Goal: Contribute content: Contribute content

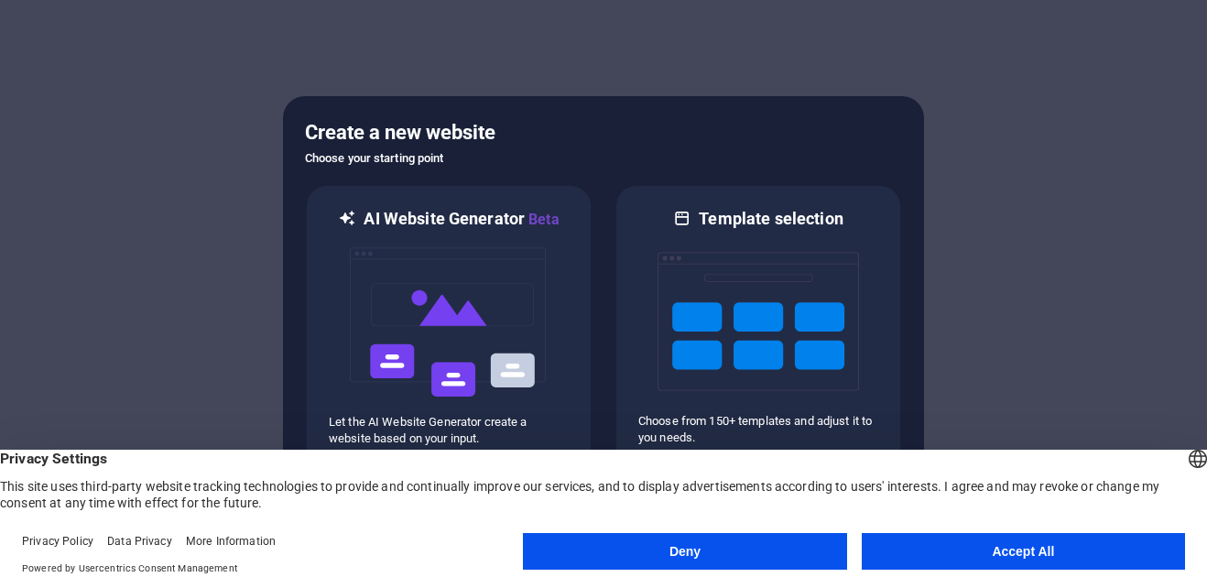
click at [976, 561] on button "Accept All" at bounding box center [1023, 551] width 323 height 37
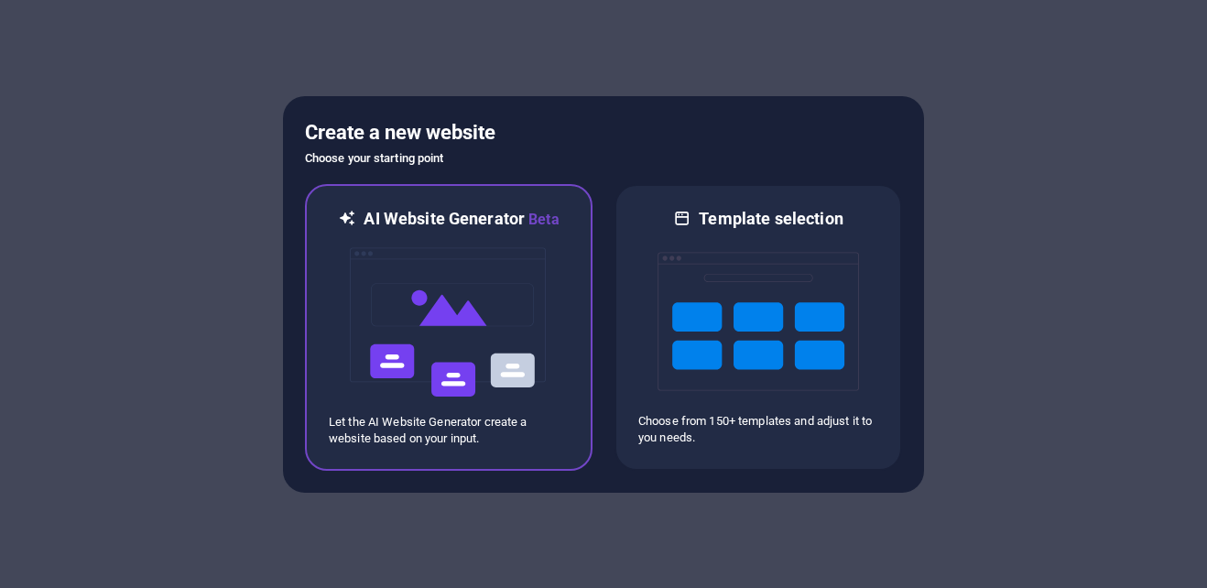
click at [427, 331] on img at bounding box center [448, 322] width 201 height 183
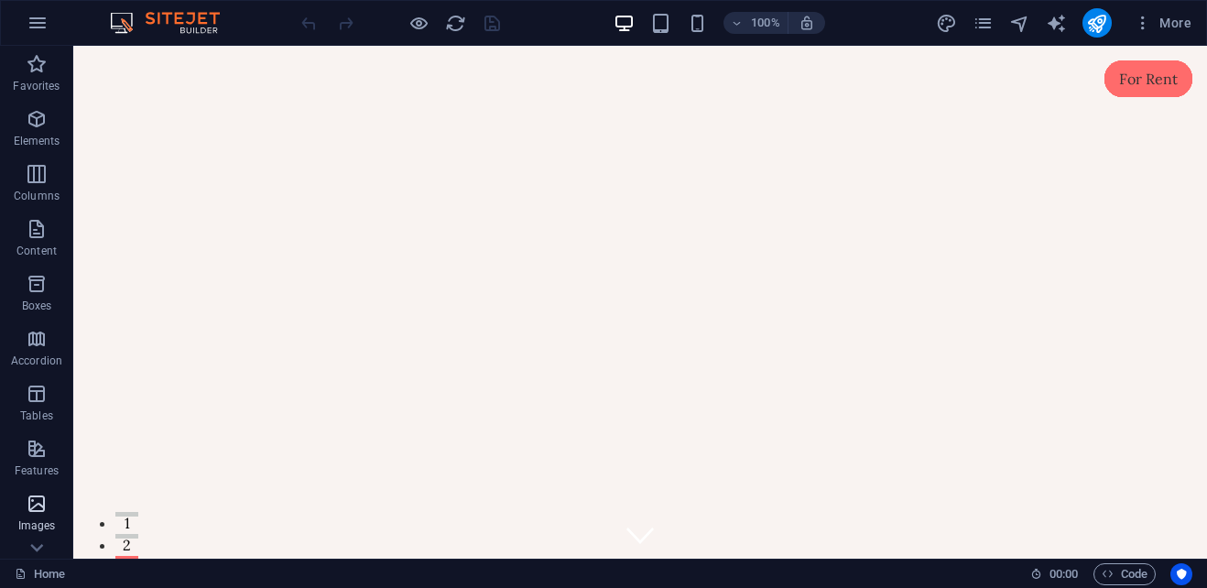
click at [44, 522] on p "Images" at bounding box center [37, 525] width 38 height 15
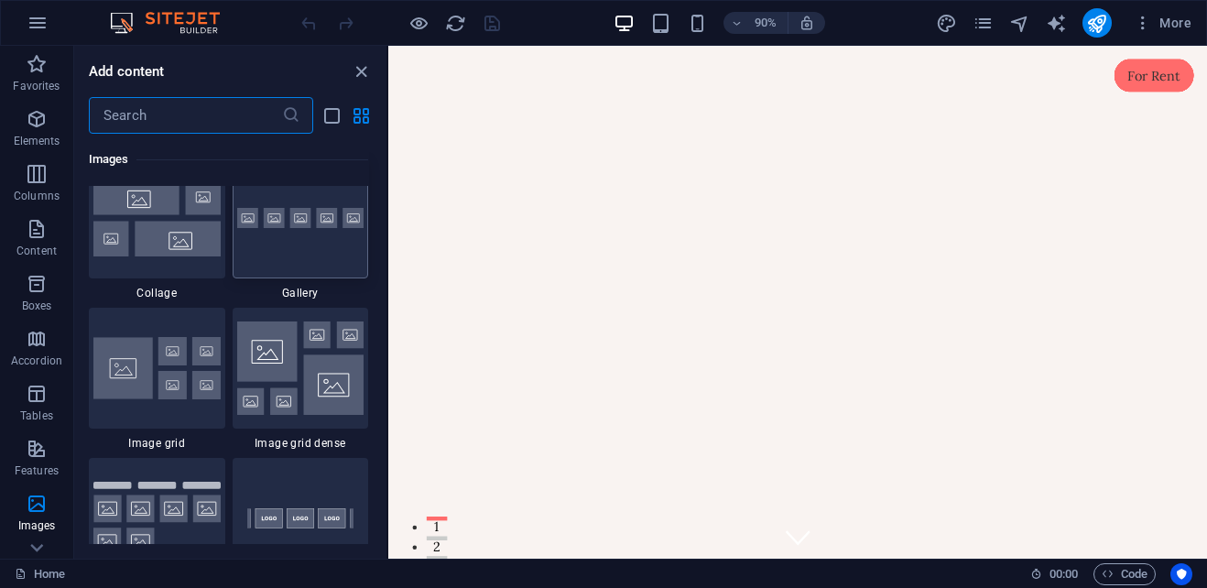
scroll to position [9469, 0]
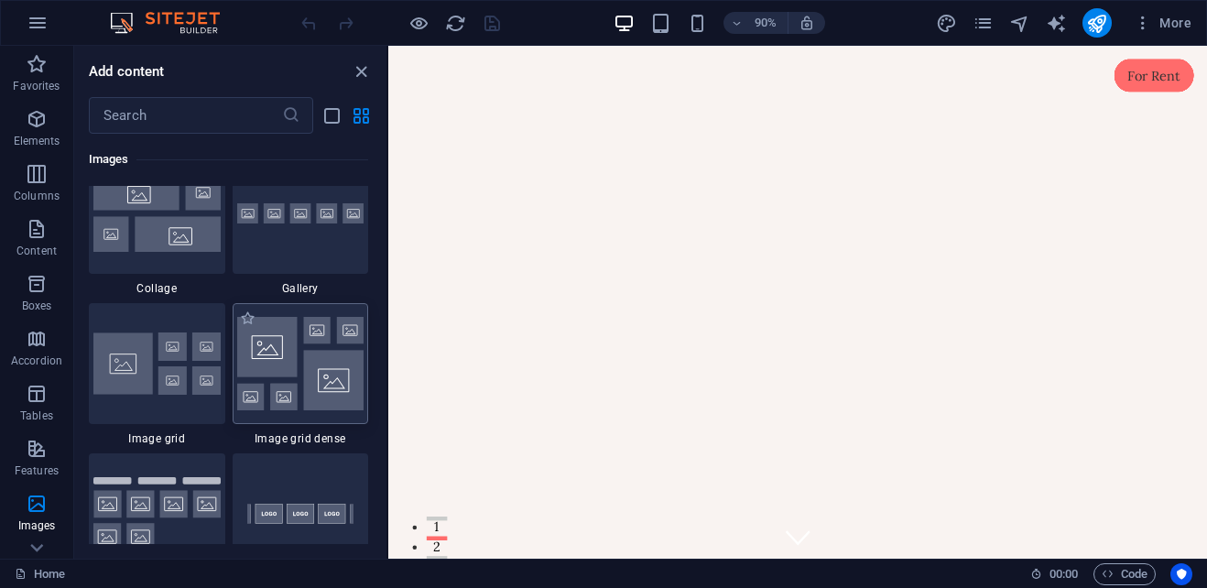
click at [304, 364] on img at bounding box center [300, 363] width 127 height 93
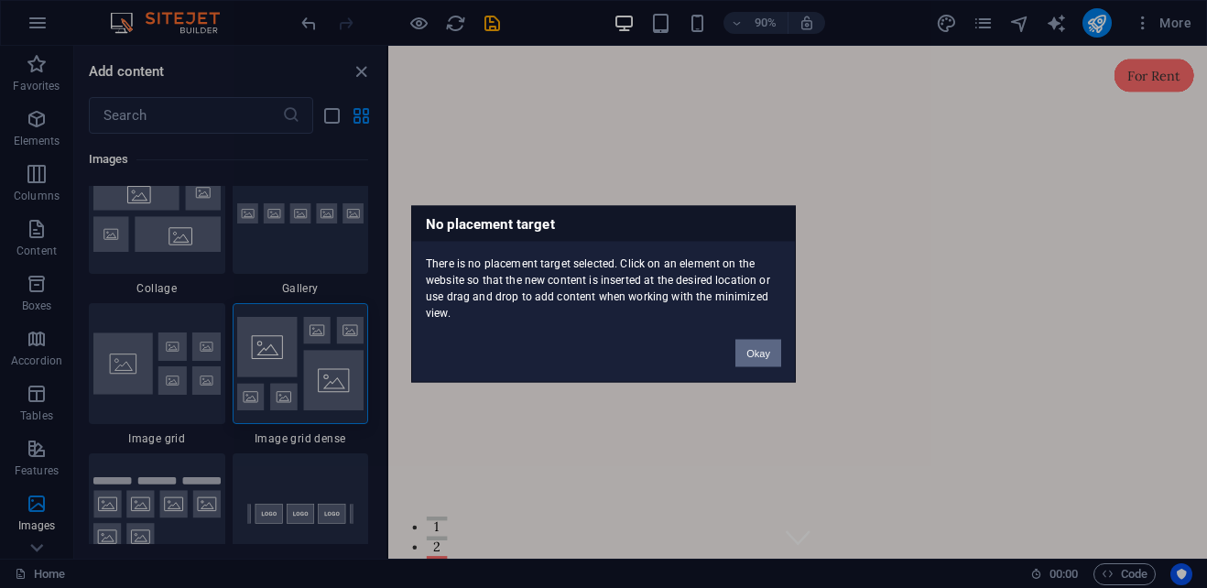
click at [758, 357] on button "Okay" at bounding box center [758, 353] width 46 height 27
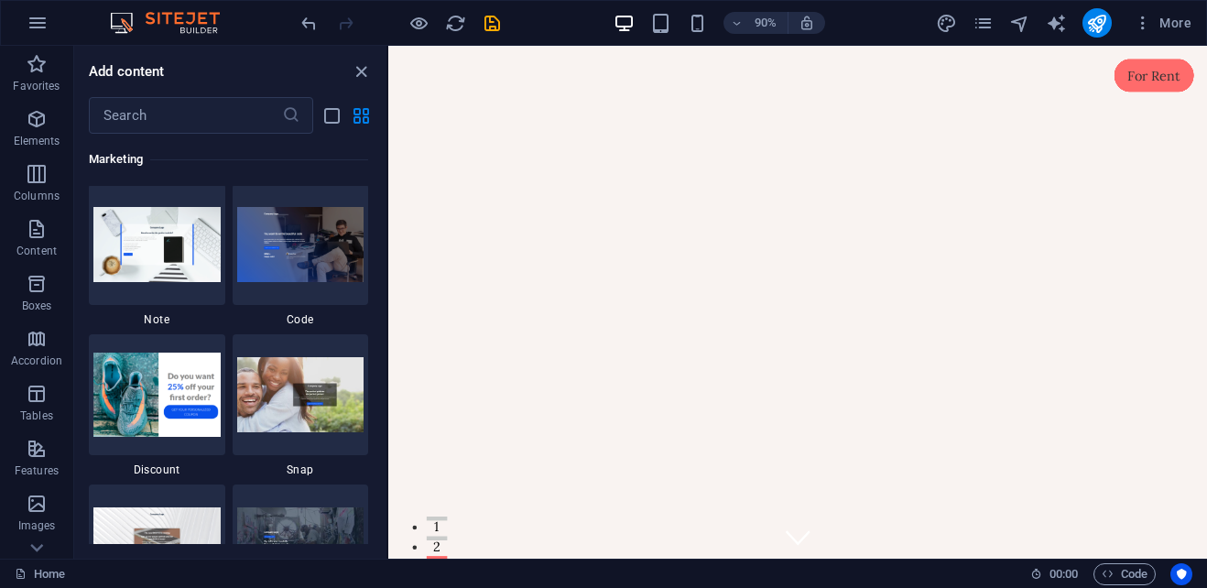
scroll to position [15970, 0]
click at [1143, 28] on icon "button" at bounding box center [1143, 23] width 18 height 18
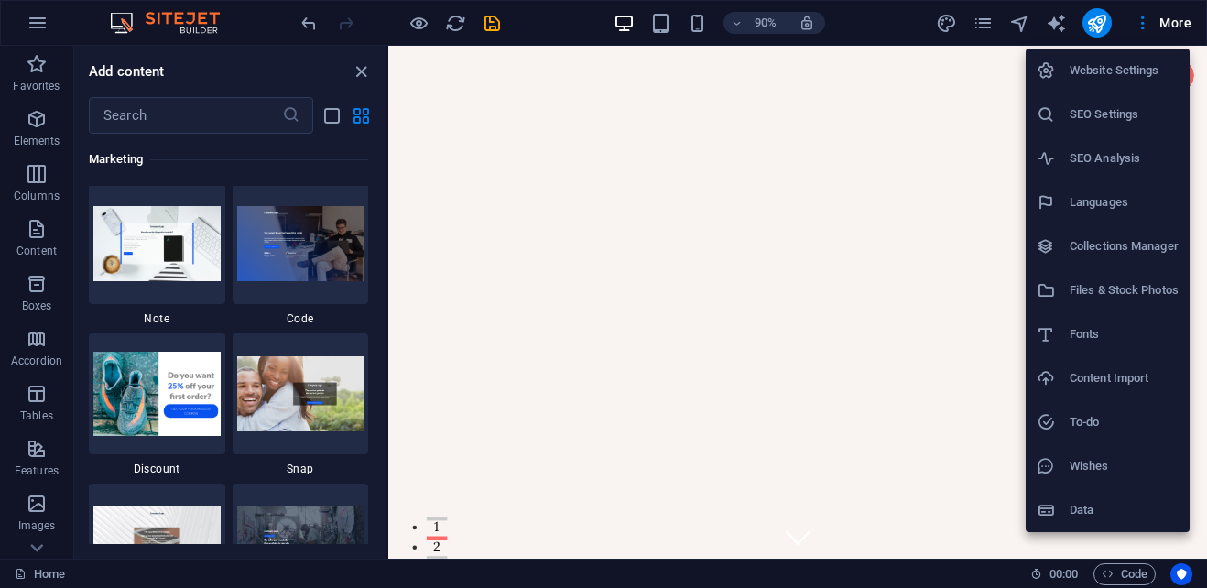
click at [1057, 23] on div at bounding box center [603, 294] width 1207 height 588
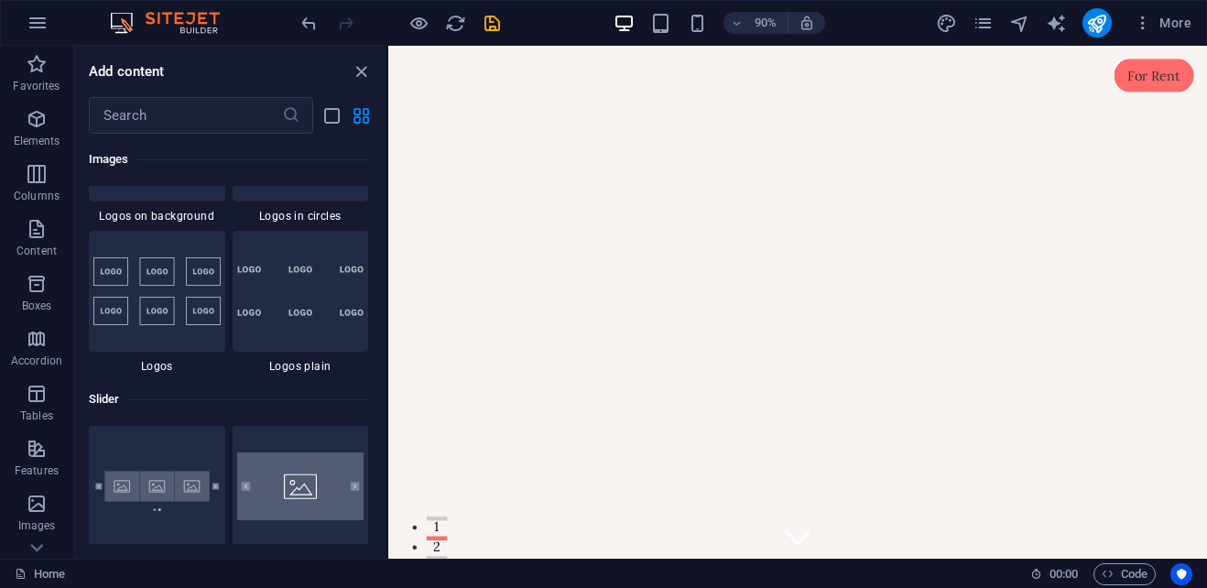
scroll to position [10110, 0]
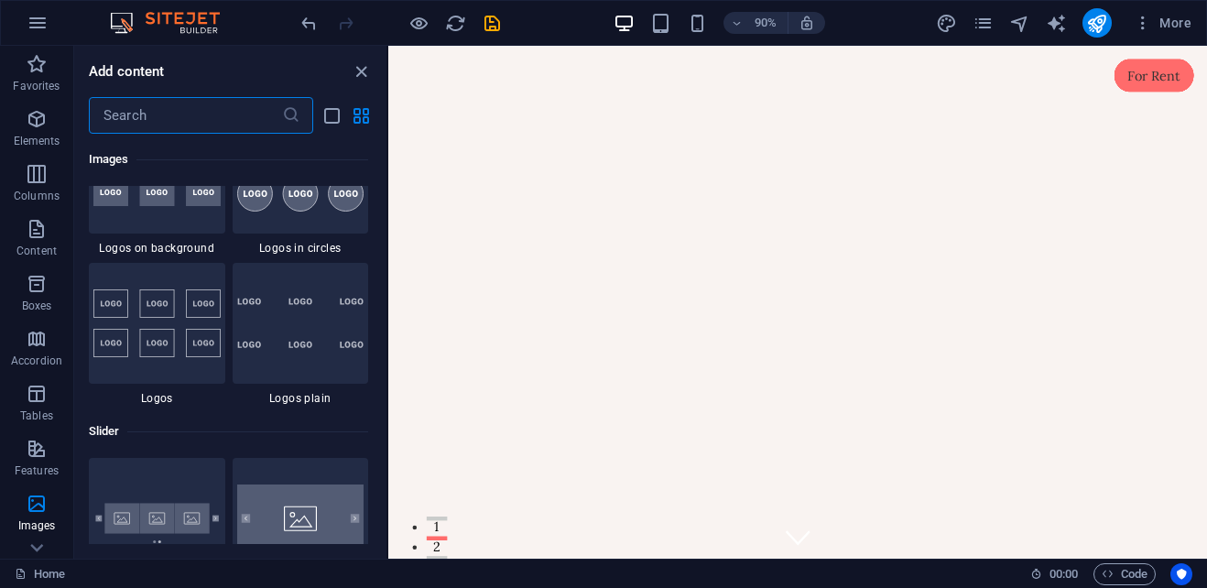
click at [212, 114] on input "text" at bounding box center [185, 115] width 193 height 37
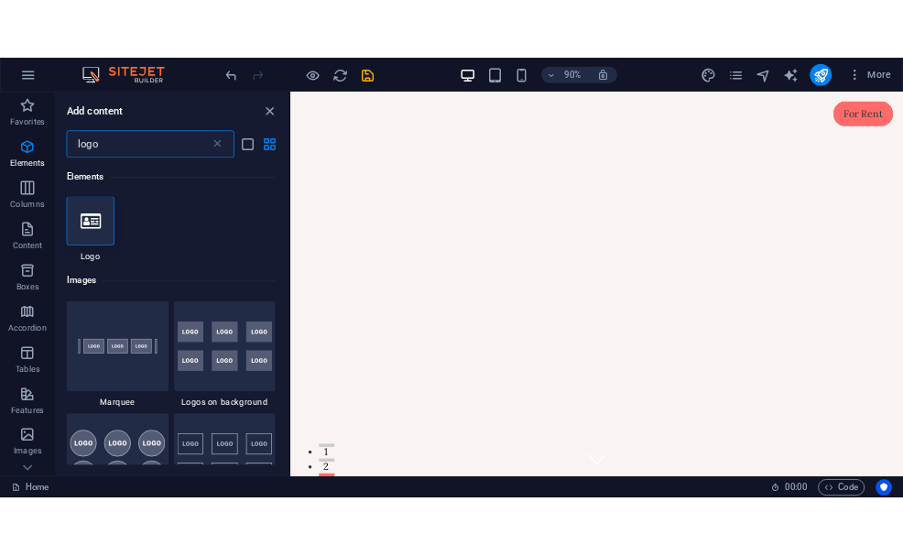
scroll to position [0, 0]
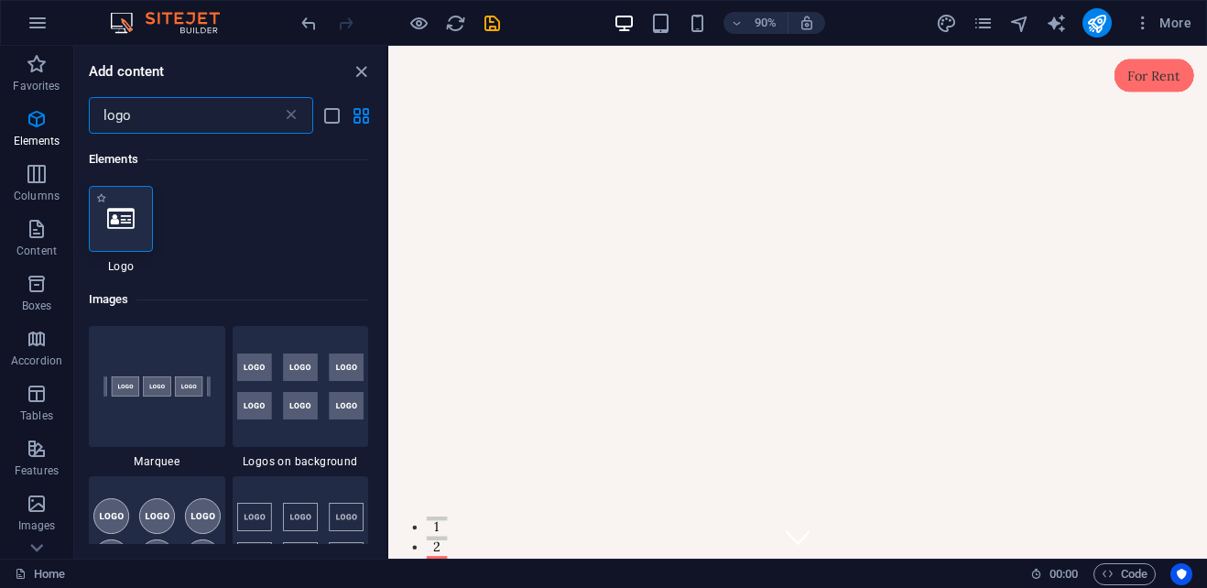
type input "logo"
click at [122, 224] on icon at bounding box center [120, 219] width 27 height 24
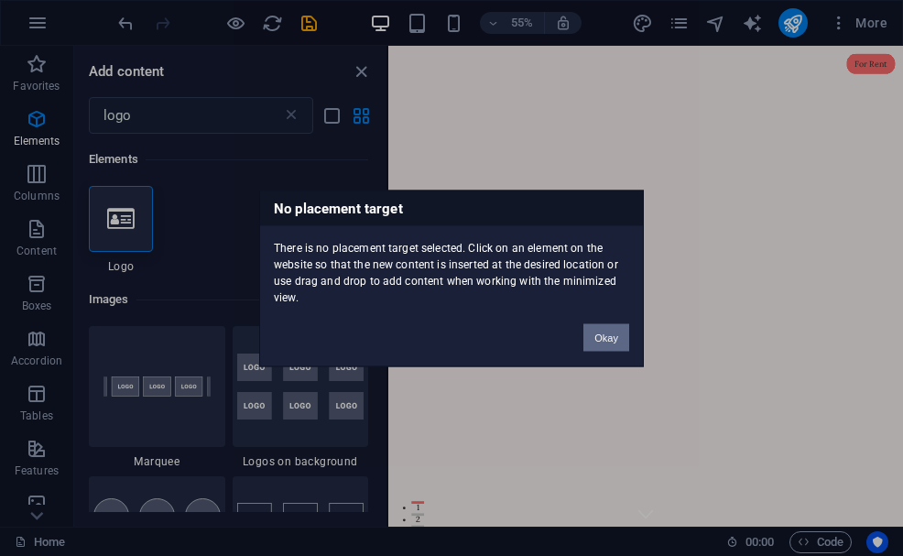
click at [603, 340] on button "Okay" at bounding box center [606, 336] width 46 height 27
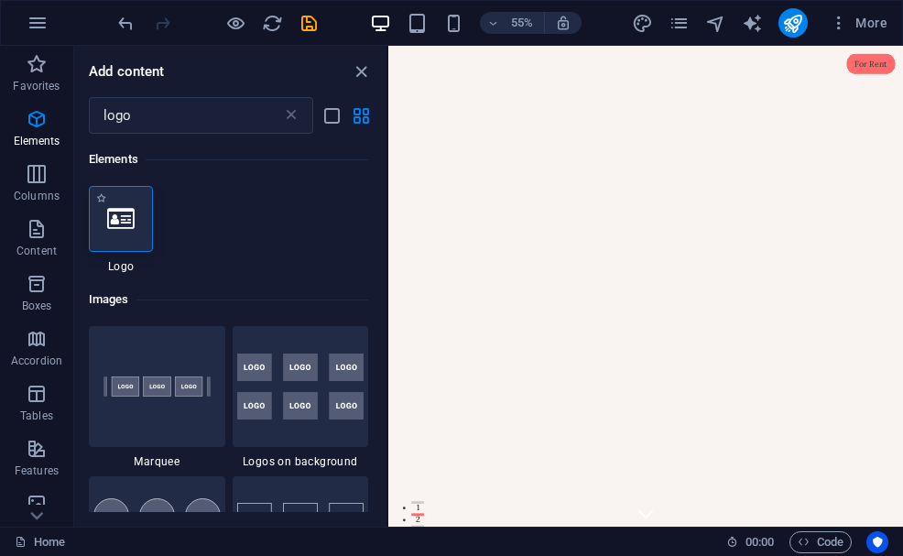
click at [127, 232] on div at bounding box center [121, 219] width 64 height 66
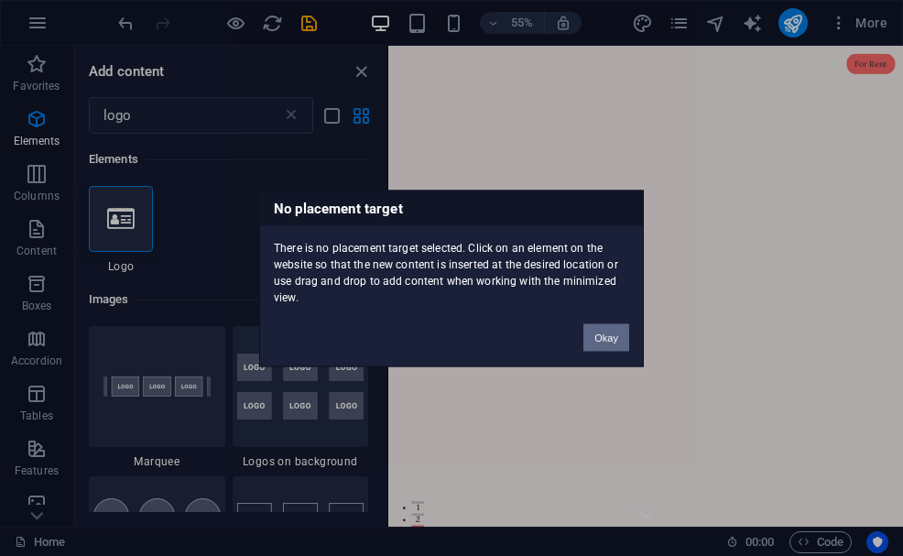
click at [596, 336] on button "Okay" at bounding box center [606, 336] width 46 height 27
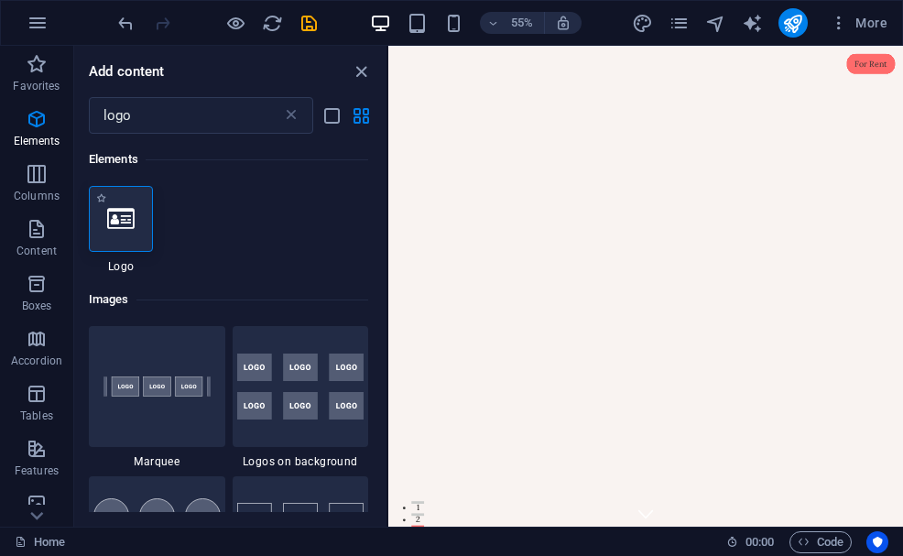
click at [115, 219] on icon at bounding box center [120, 219] width 27 height 24
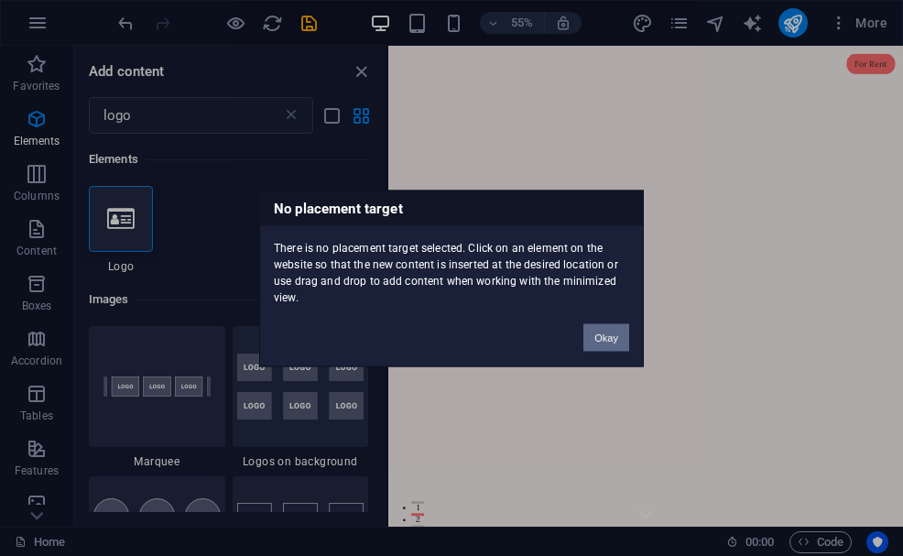
click at [608, 341] on button "Okay" at bounding box center [606, 336] width 46 height 27
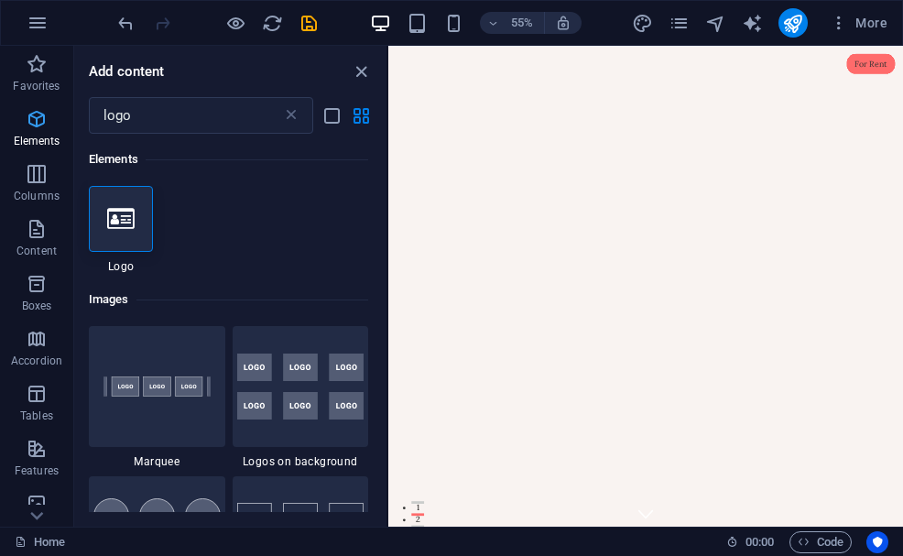
click at [39, 115] on icon "button" at bounding box center [37, 119] width 22 height 22
click at [201, 125] on input "logo" at bounding box center [185, 115] width 193 height 37
click at [330, 117] on icon "list-view" at bounding box center [331, 115] width 21 height 21
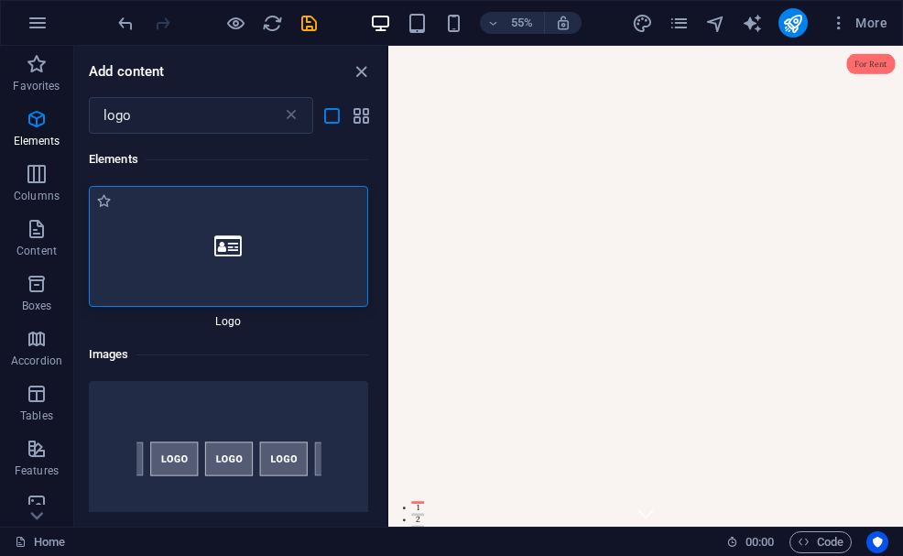
click at [229, 243] on icon at bounding box center [227, 246] width 27 height 24
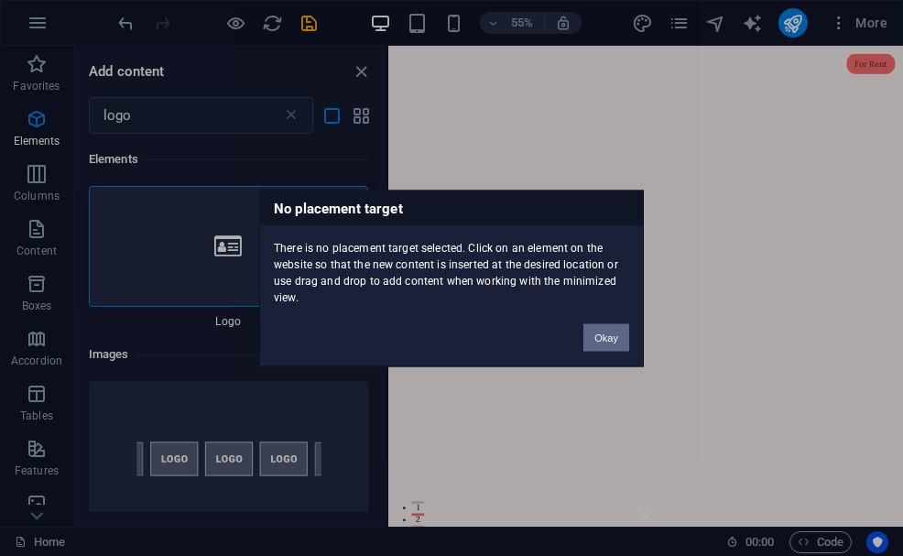
click at [595, 339] on button "Okay" at bounding box center [606, 336] width 46 height 27
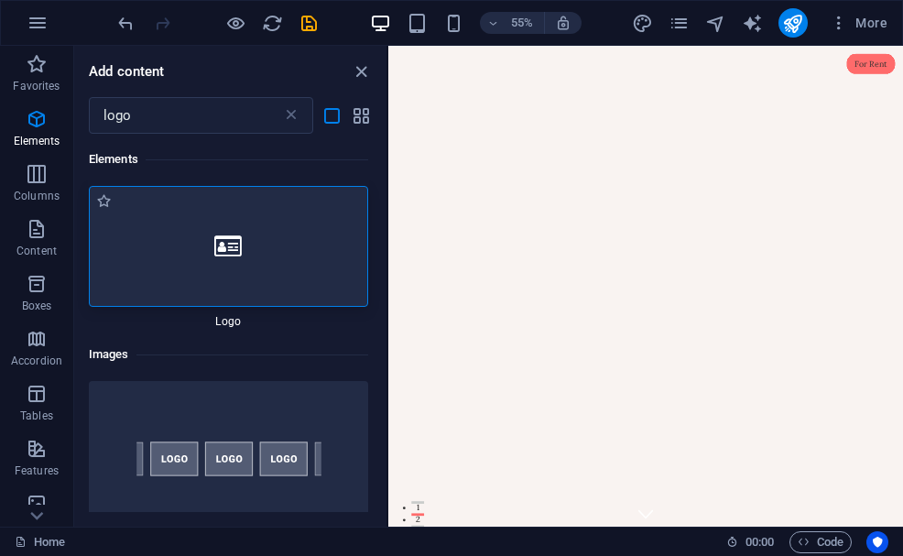
click at [239, 234] on icon at bounding box center [227, 246] width 27 height 24
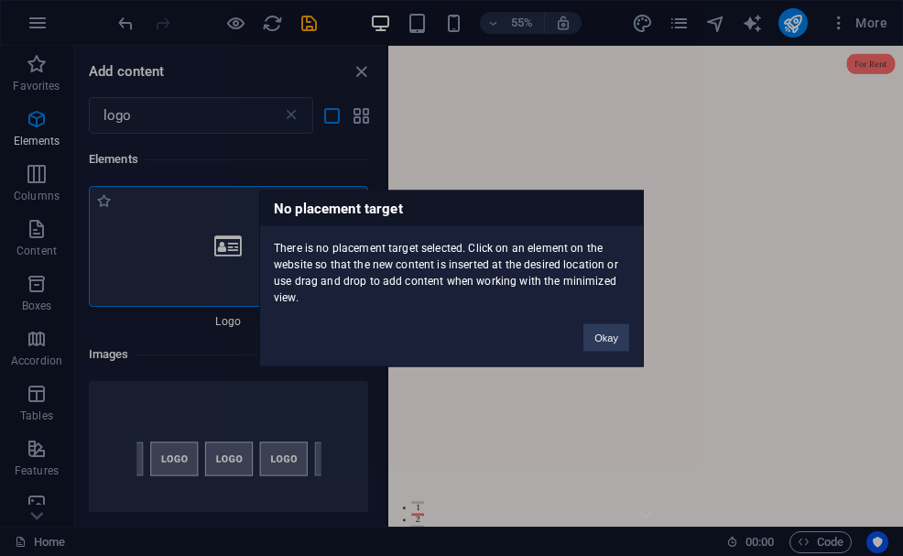
click at [239, 234] on div "No placement target There is no placement target selected. Click on an element …" at bounding box center [451, 278] width 903 height 556
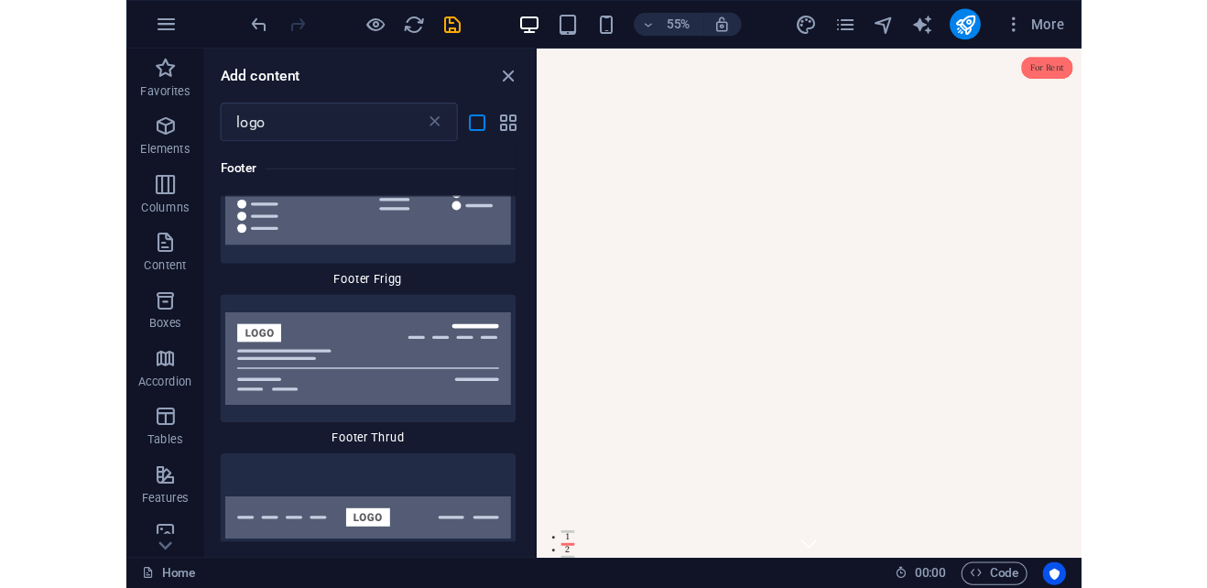
scroll to position [2015, 0]
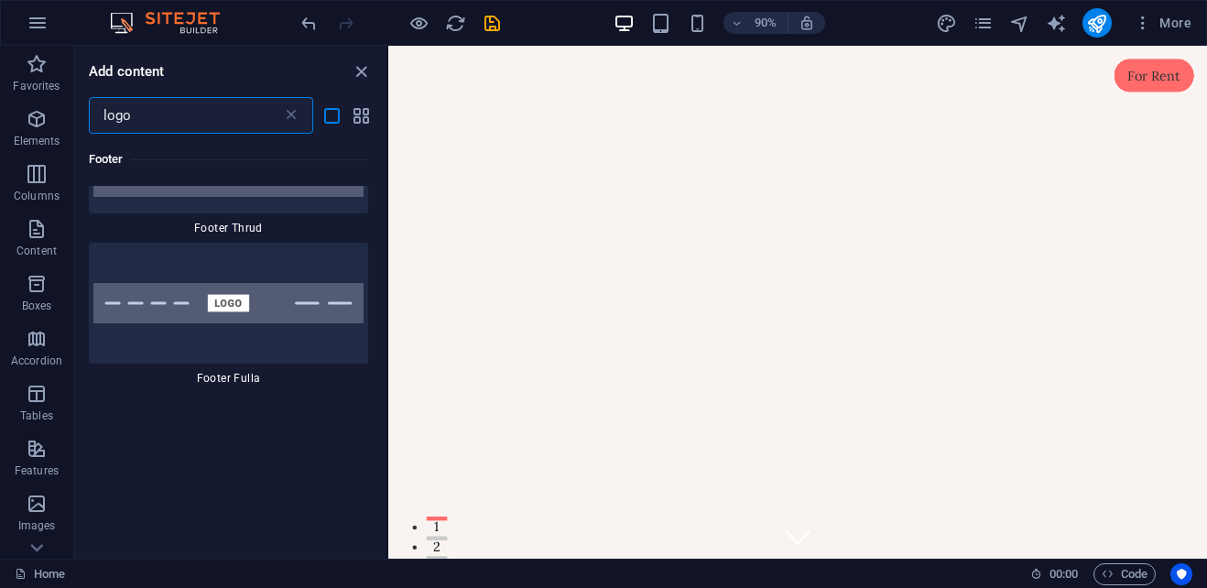
click at [243, 117] on input "logo" at bounding box center [185, 115] width 193 height 37
click at [366, 114] on icon "grid-view" at bounding box center [361, 115] width 21 height 21
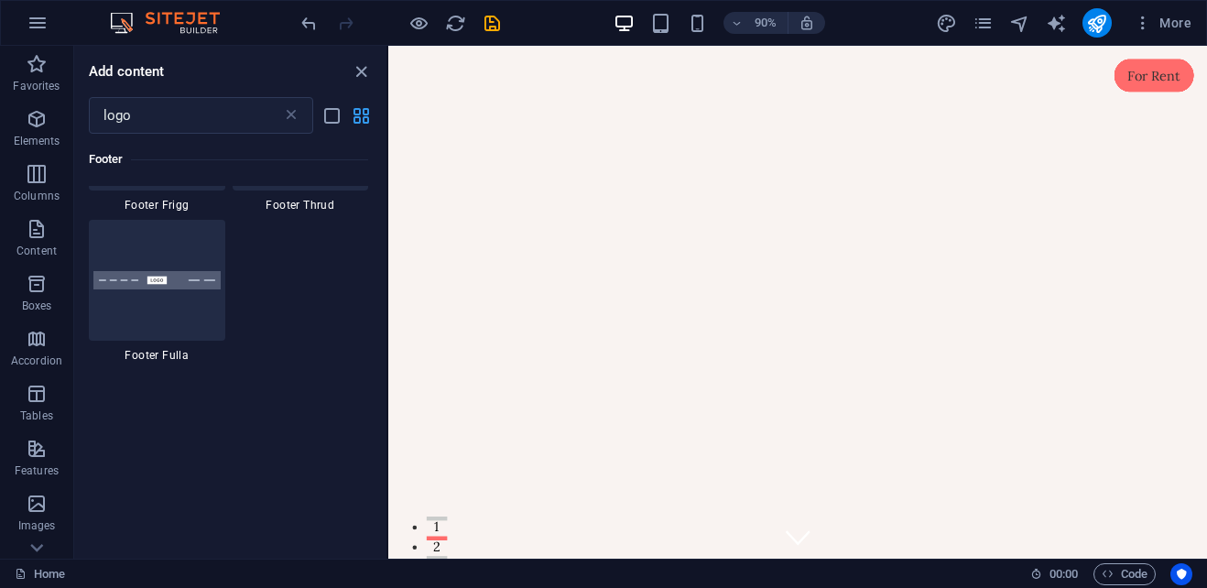
click at [365, 114] on icon "grid-view" at bounding box center [361, 115] width 21 height 21
click at [331, 114] on icon "list-view" at bounding box center [331, 115] width 21 height 21
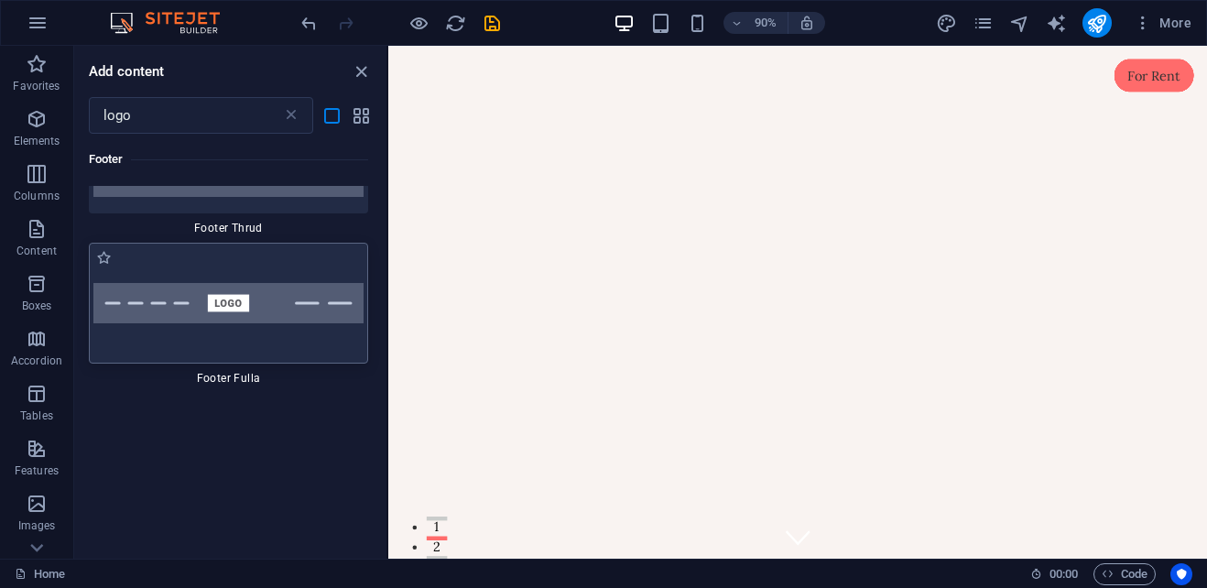
click at [233, 300] on img at bounding box center [228, 303] width 270 height 40
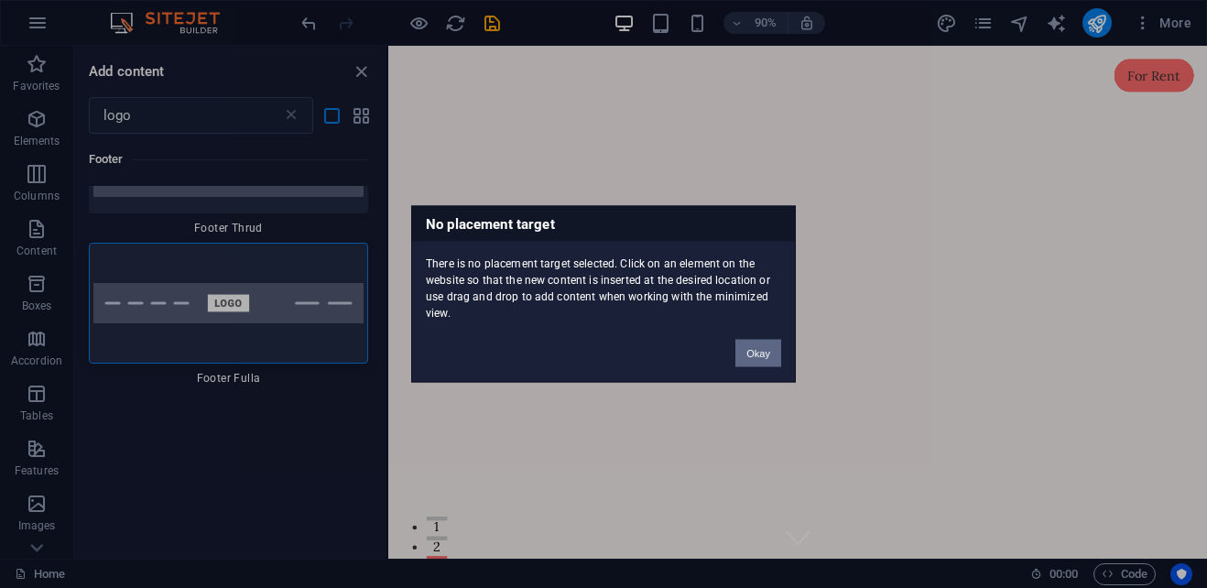
click at [776, 361] on button "Okay" at bounding box center [758, 353] width 46 height 27
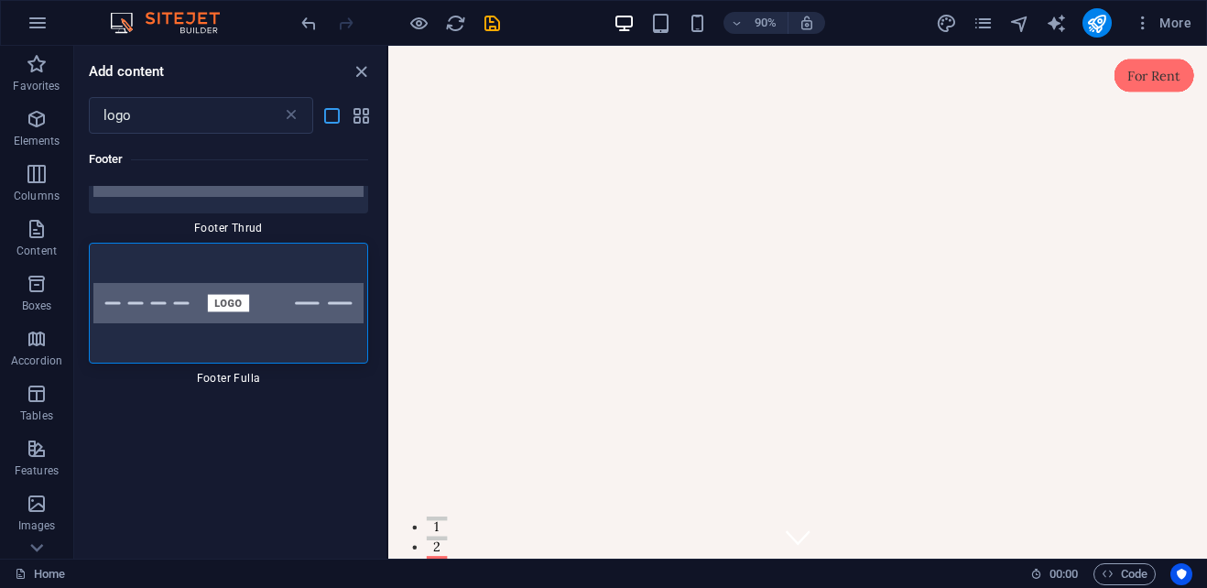
click at [328, 121] on icon "list-view" at bounding box center [331, 115] width 21 height 21
click at [288, 116] on icon at bounding box center [291, 115] width 18 height 18
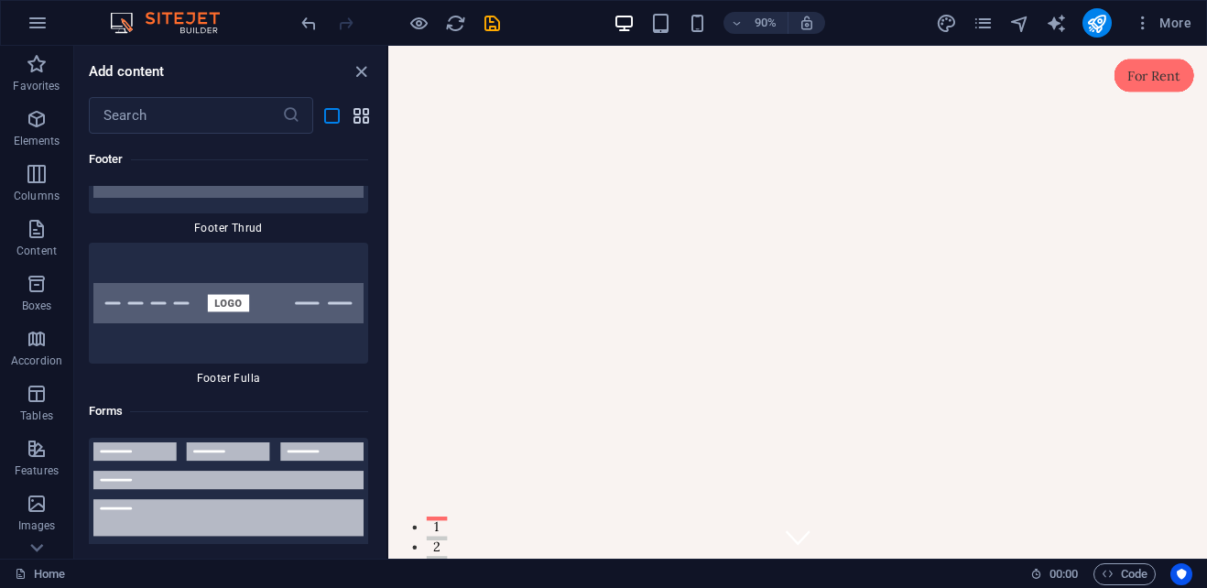
click at [357, 111] on icon "grid-view" at bounding box center [361, 115] width 21 height 21
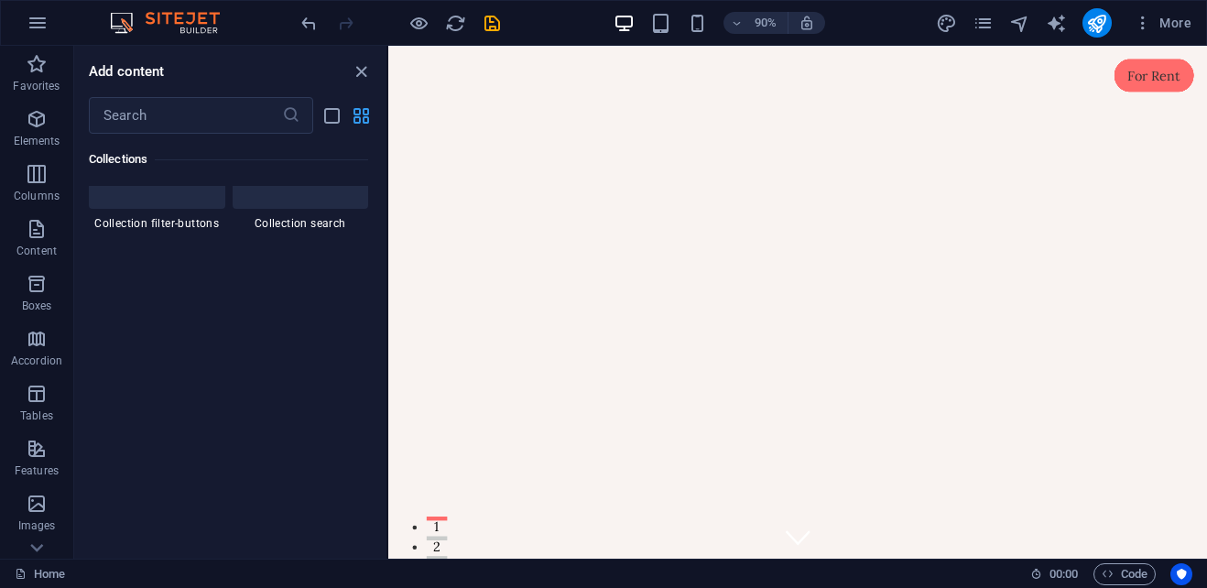
scroll to position [13141, 0]
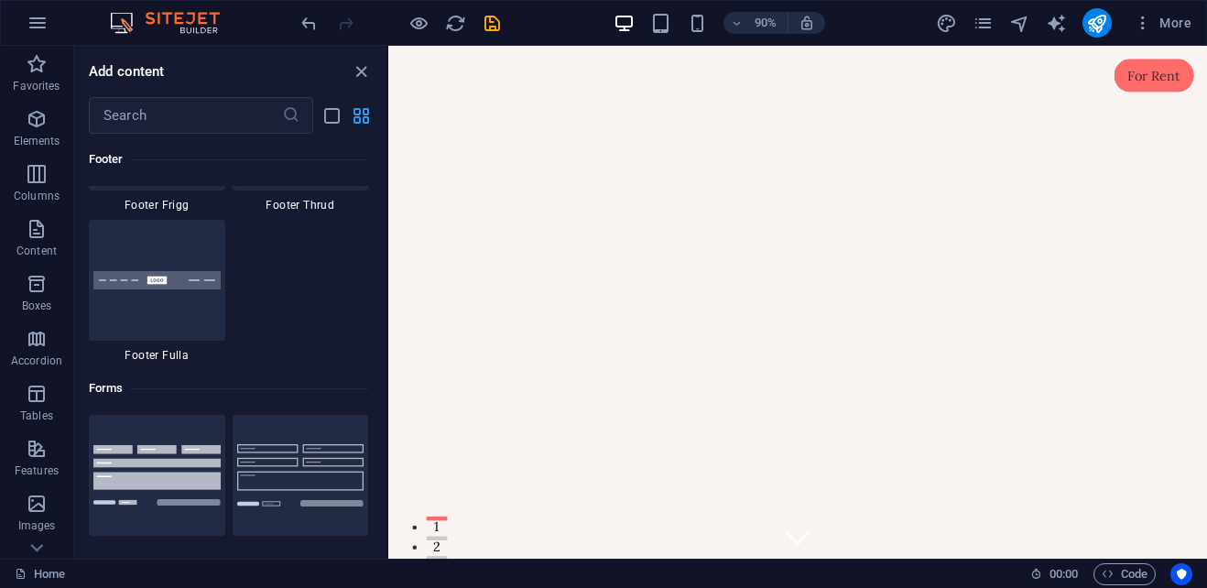
click at [357, 111] on icon "grid-view" at bounding box center [361, 115] width 21 height 21
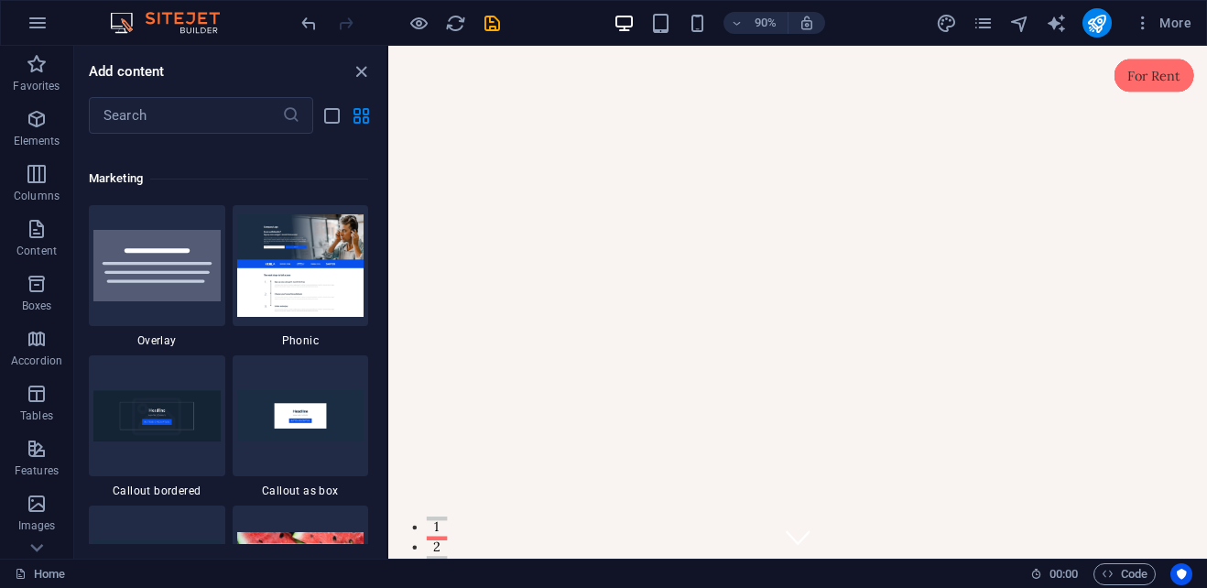
scroll to position [14881, 0]
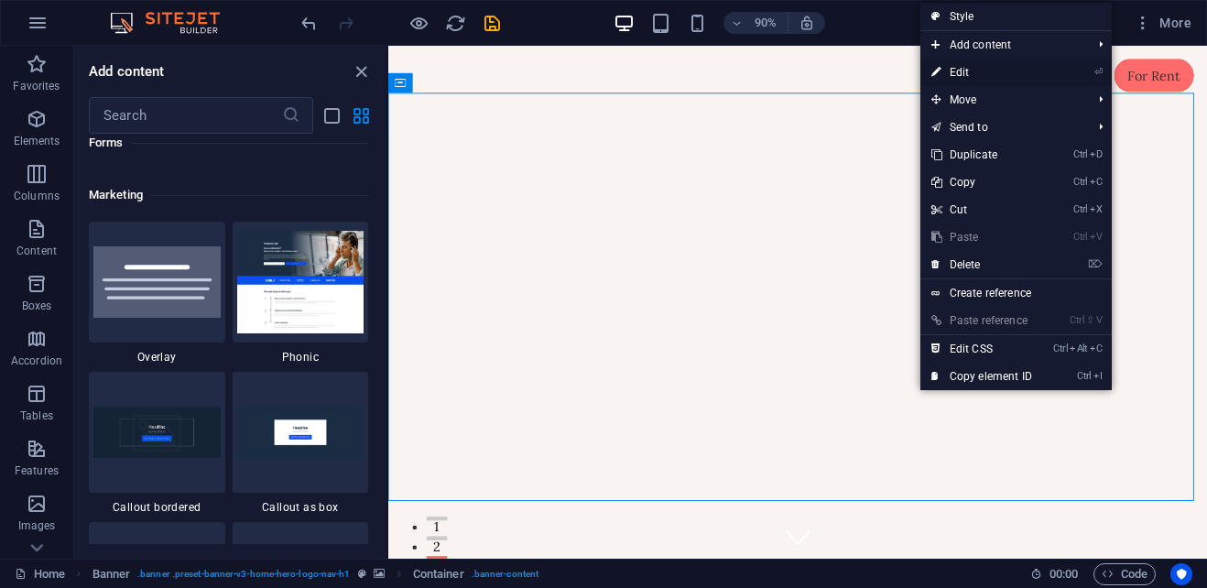
click at [962, 69] on link "⏎ Edit" at bounding box center [981, 72] width 123 height 27
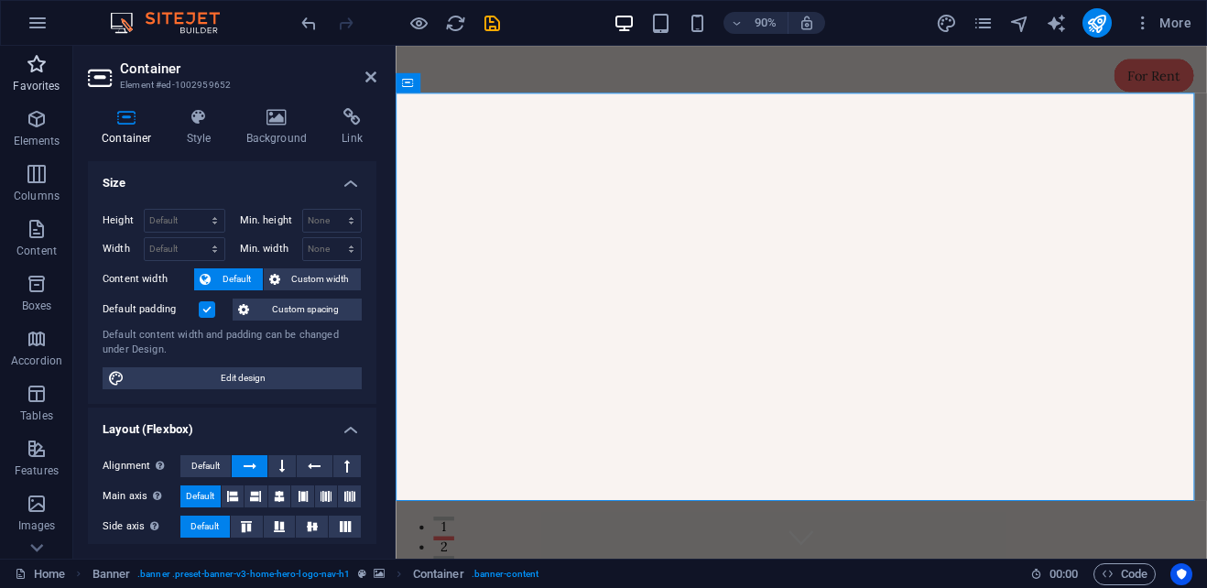
click at [44, 69] on icon "button" at bounding box center [37, 64] width 22 height 22
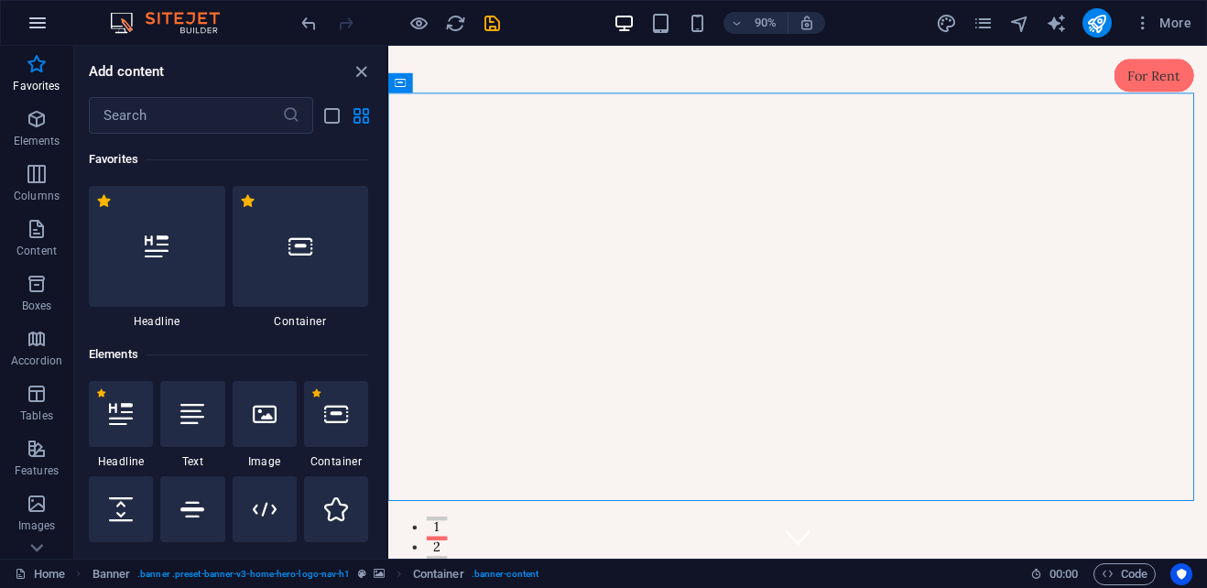
click at [38, 25] on icon "button" at bounding box center [38, 23] width 22 height 22
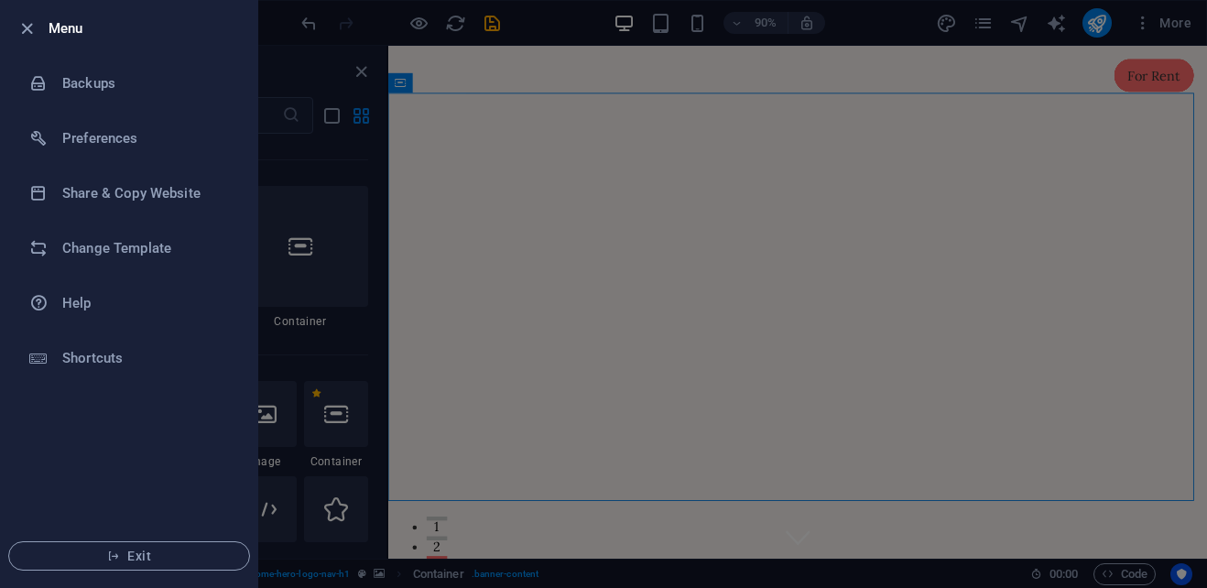
click at [742, 203] on div at bounding box center [603, 294] width 1207 height 588
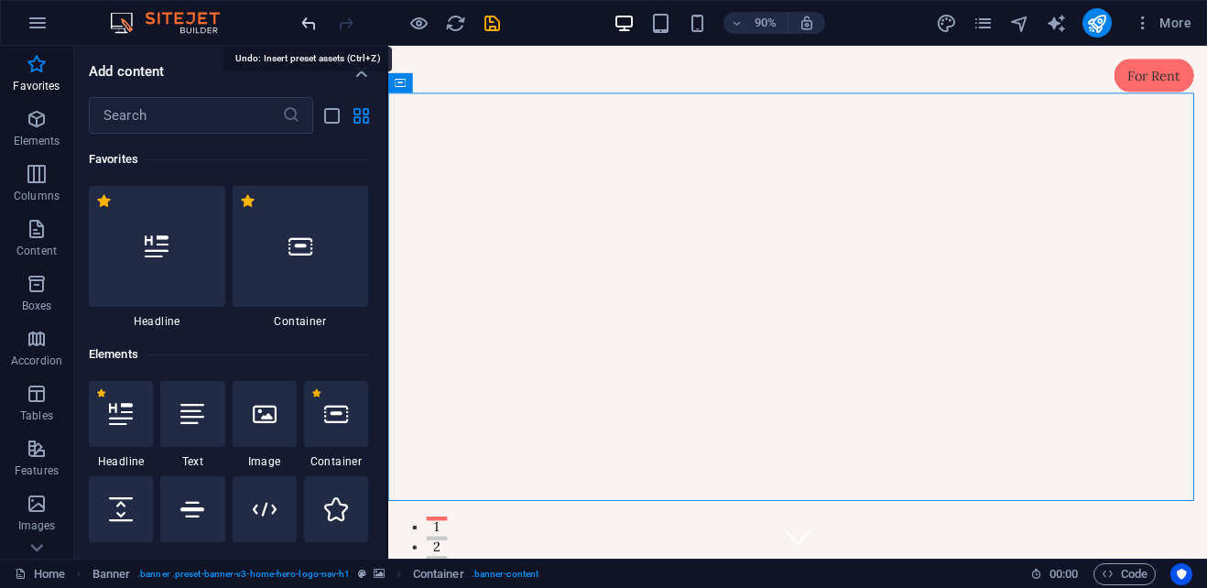
click at [313, 24] on icon "undo" at bounding box center [309, 23] width 21 height 21
click at [309, 27] on icon "undo" at bounding box center [309, 23] width 21 height 21
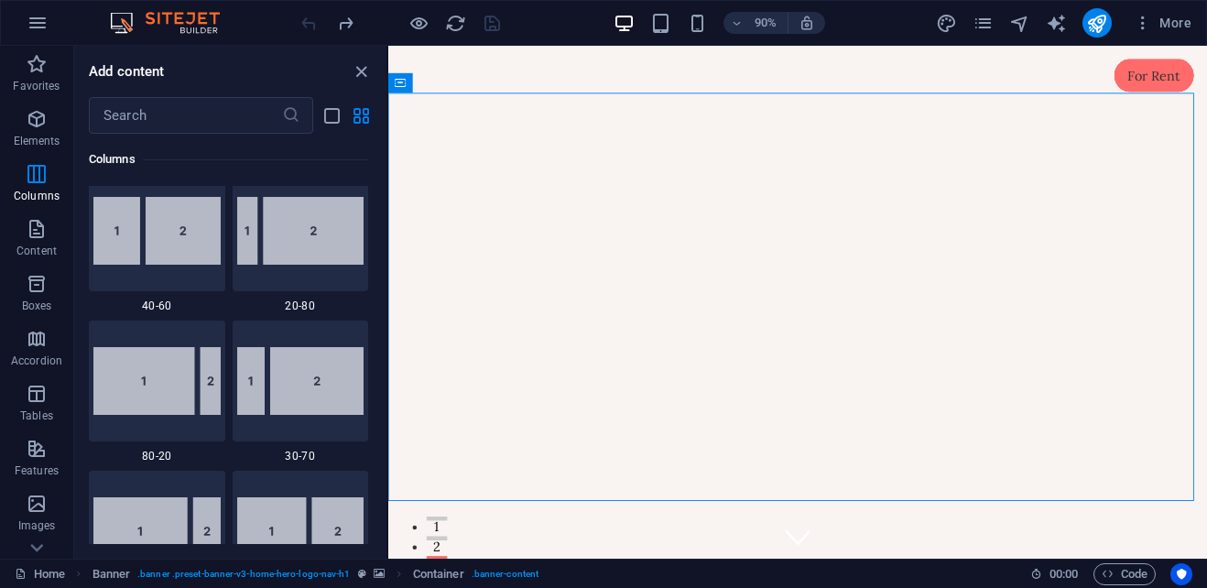
scroll to position [1374, 0]
click at [47, 221] on icon "button" at bounding box center [37, 229] width 22 height 22
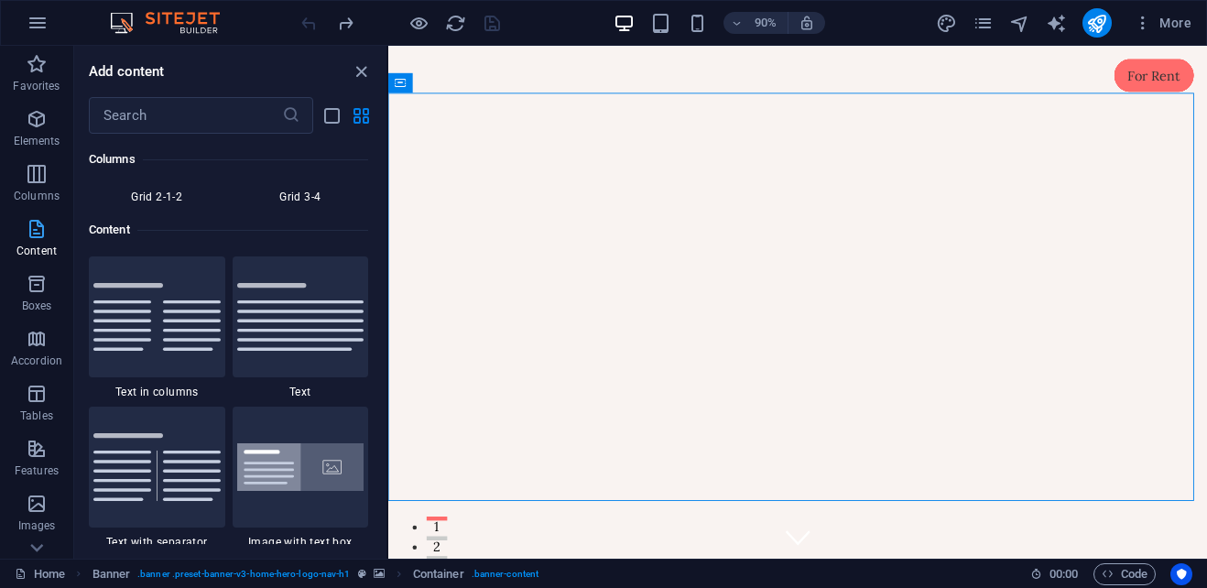
scroll to position [3204, 0]
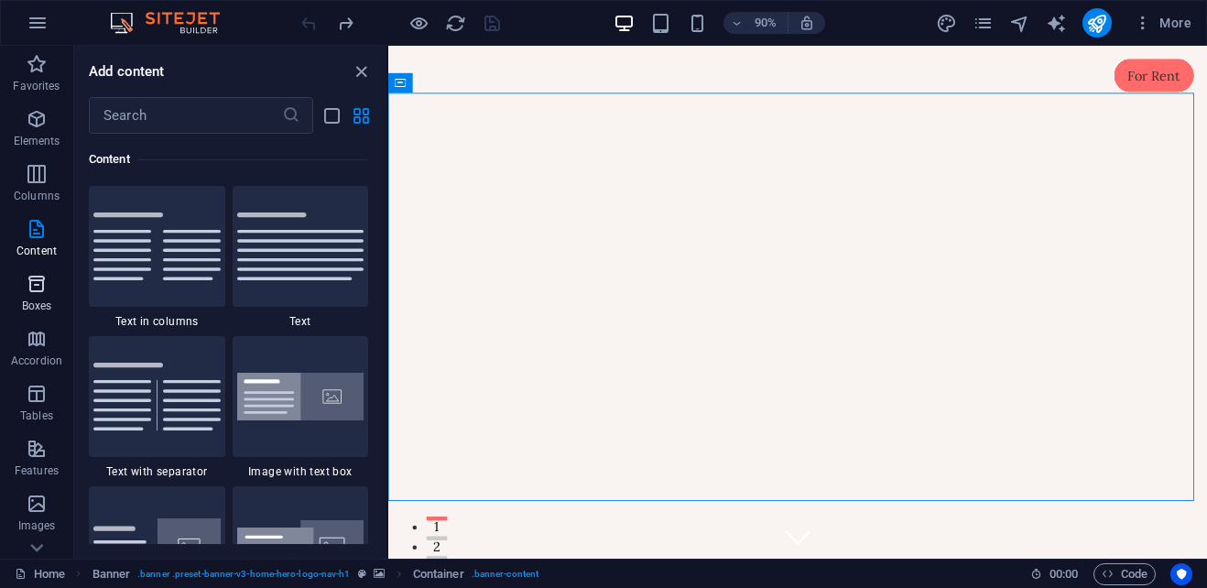
click at [44, 294] on icon "button" at bounding box center [37, 284] width 22 height 22
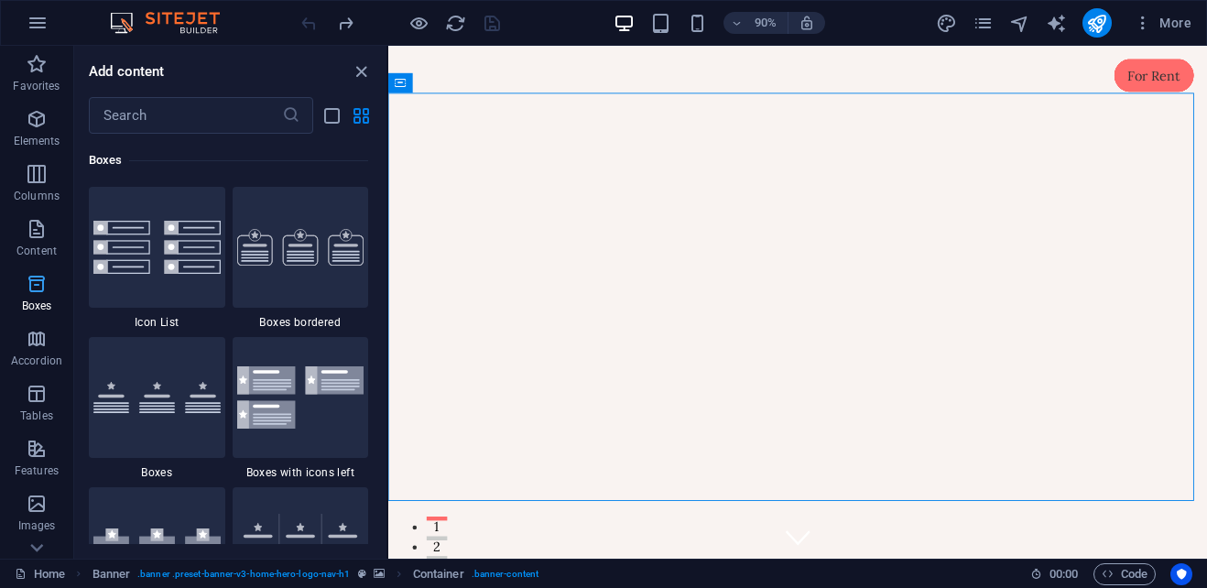
scroll to position [5051, 0]
click at [21, 353] on span "Accordion" at bounding box center [36, 350] width 73 height 44
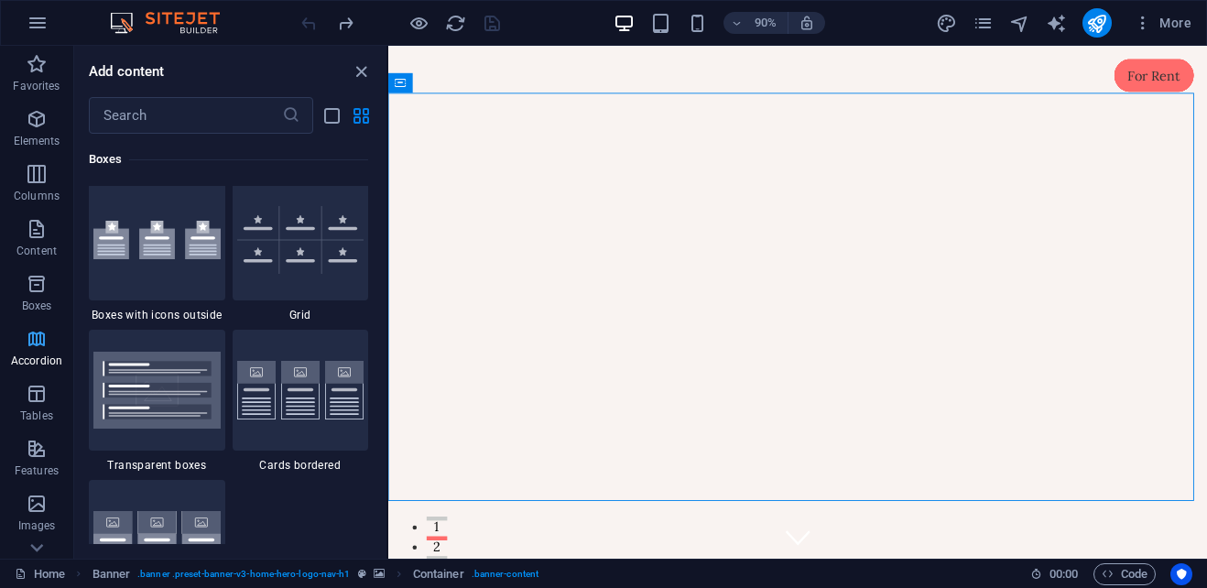
scroll to position [5847, 0]
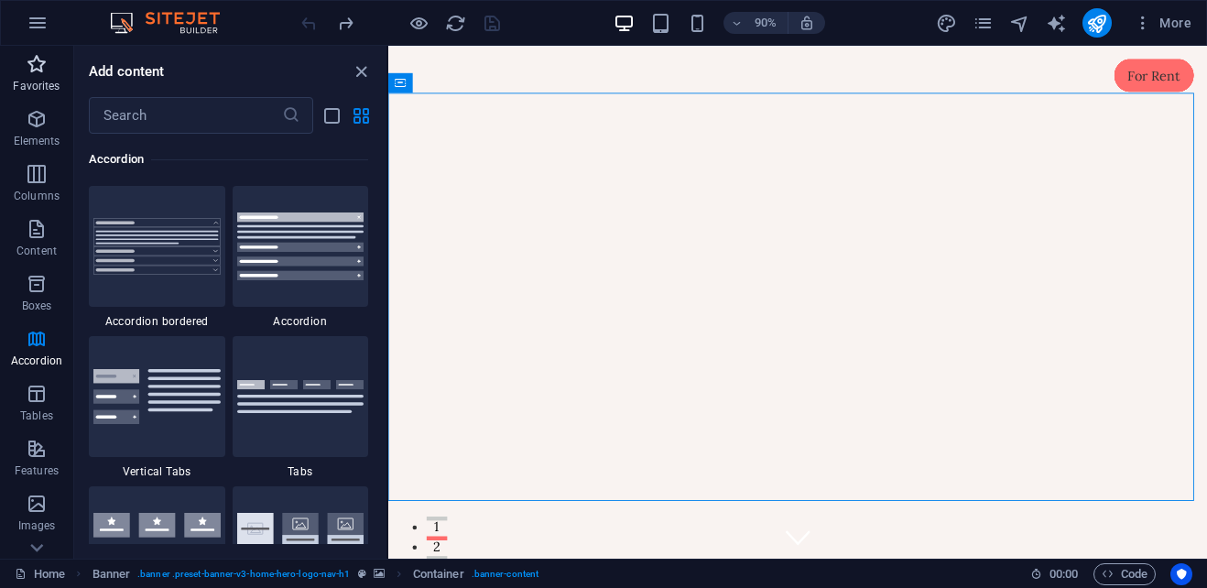
click at [34, 66] on icon "button" at bounding box center [37, 64] width 22 height 22
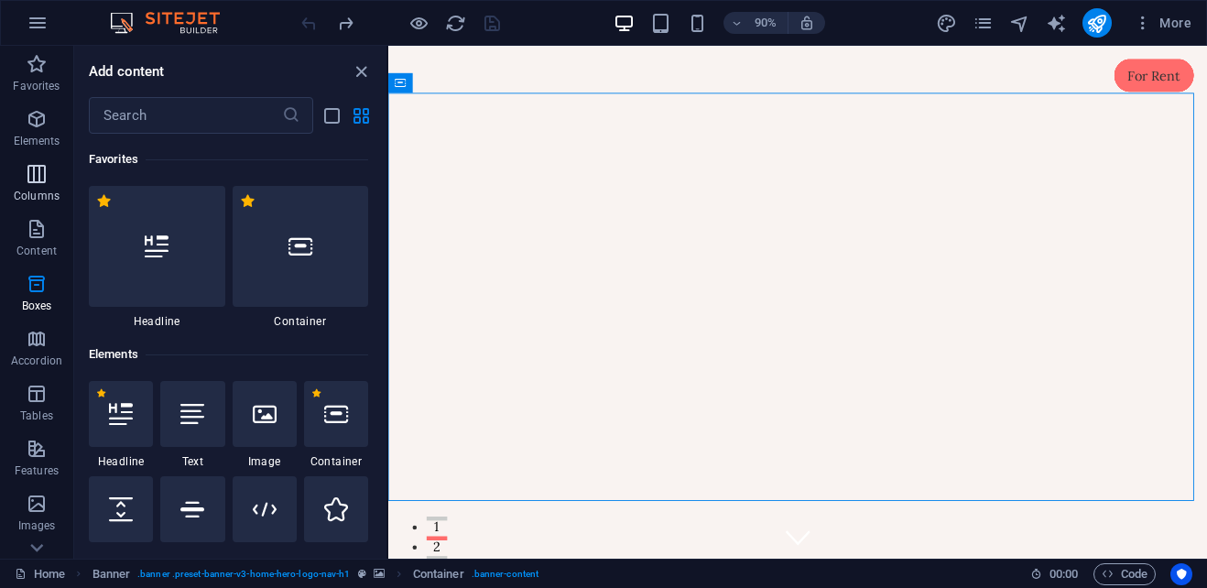
scroll to position [0, 0]
click at [36, 17] on icon "button" at bounding box center [38, 23] width 22 height 22
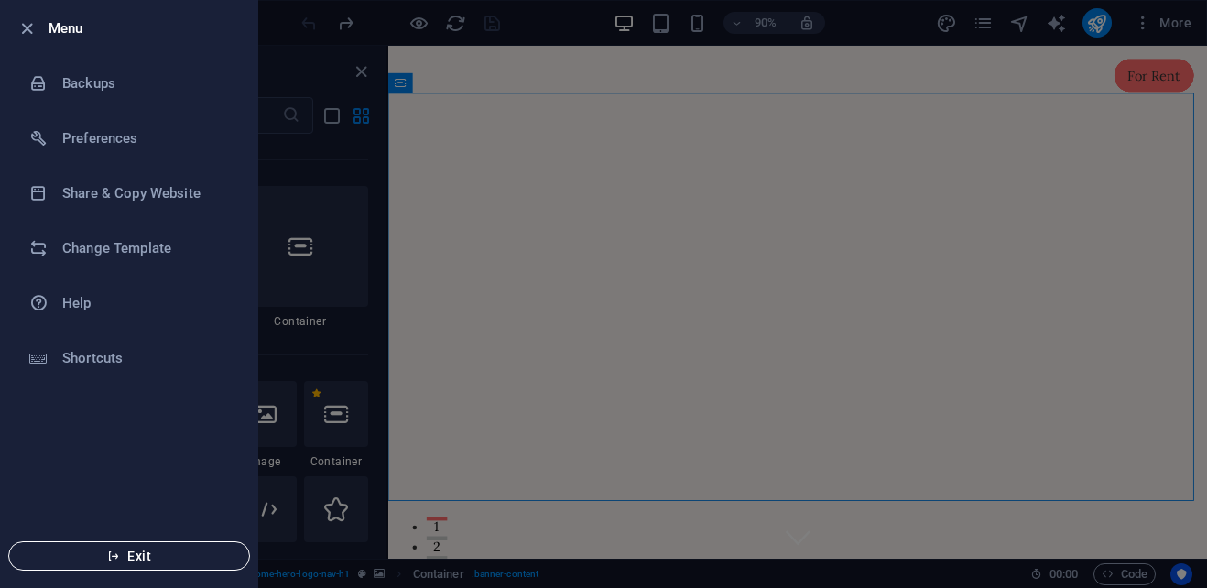
click at [145, 557] on span "Exit" at bounding box center [129, 556] width 211 height 15
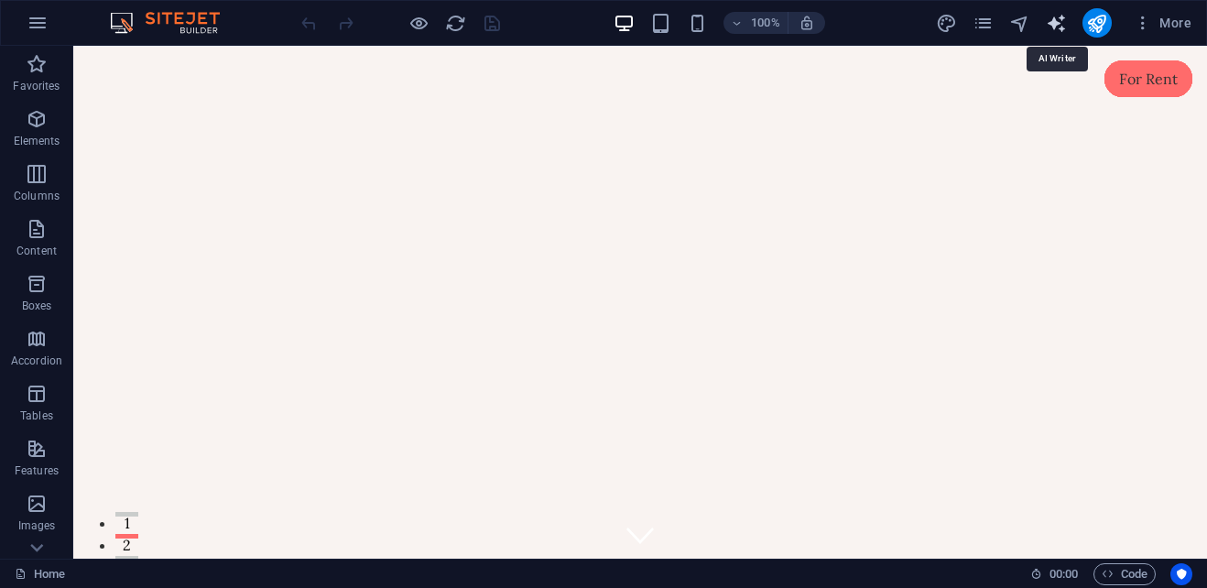
click at [1059, 22] on icon "text_generator" at bounding box center [1056, 23] width 21 height 21
select select "English"
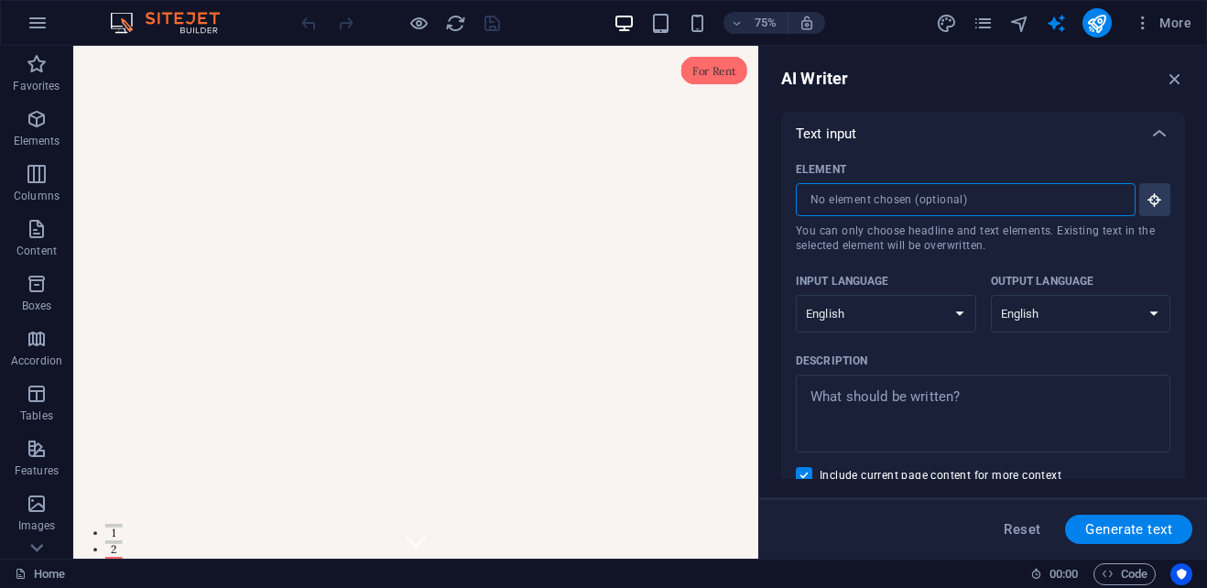
click at [821, 197] on input "Element ​ You can only choose headline and text elements. Existing text in the …" at bounding box center [959, 199] width 327 height 33
click at [839, 198] on input "Element ​ You can only choose headline and text elements. Existing text in the …" at bounding box center [959, 199] width 327 height 33
click at [1146, 202] on icon "button" at bounding box center [1154, 199] width 16 height 16
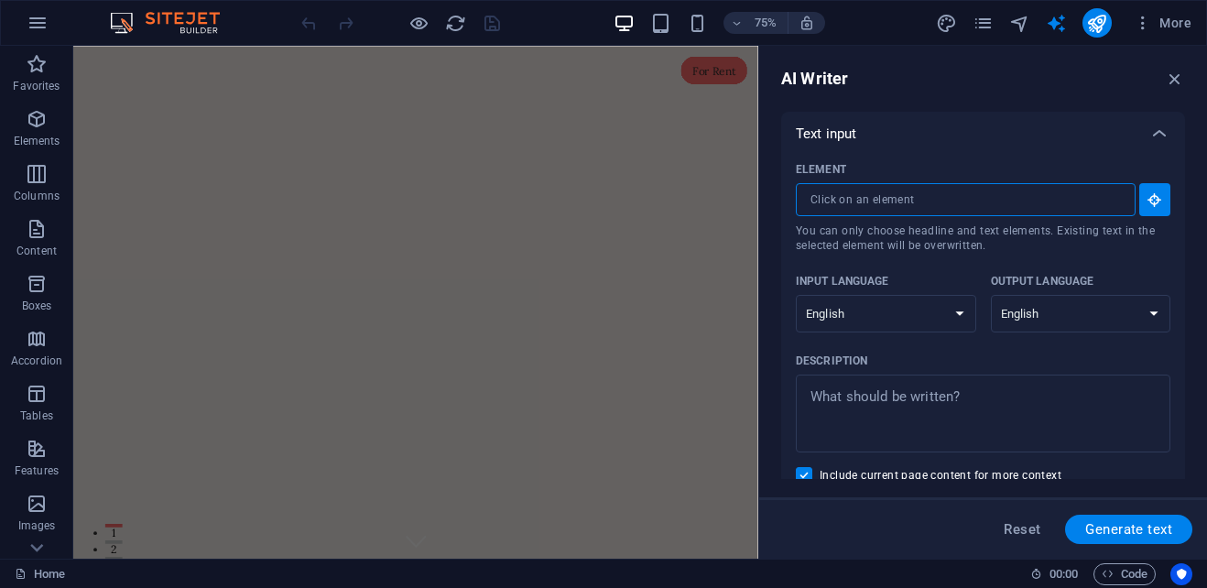
click at [1093, 197] on input "Element ​ You can only choose headline and text elements. Existing text in the …" at bounding box center [959, 199] width 327 height 33
type textarea "x"
click at [882, 417] on textarea "Description x ​" at bounding box center [983, 414] width 356 height 60
type textarea "W"
type textarea "x"
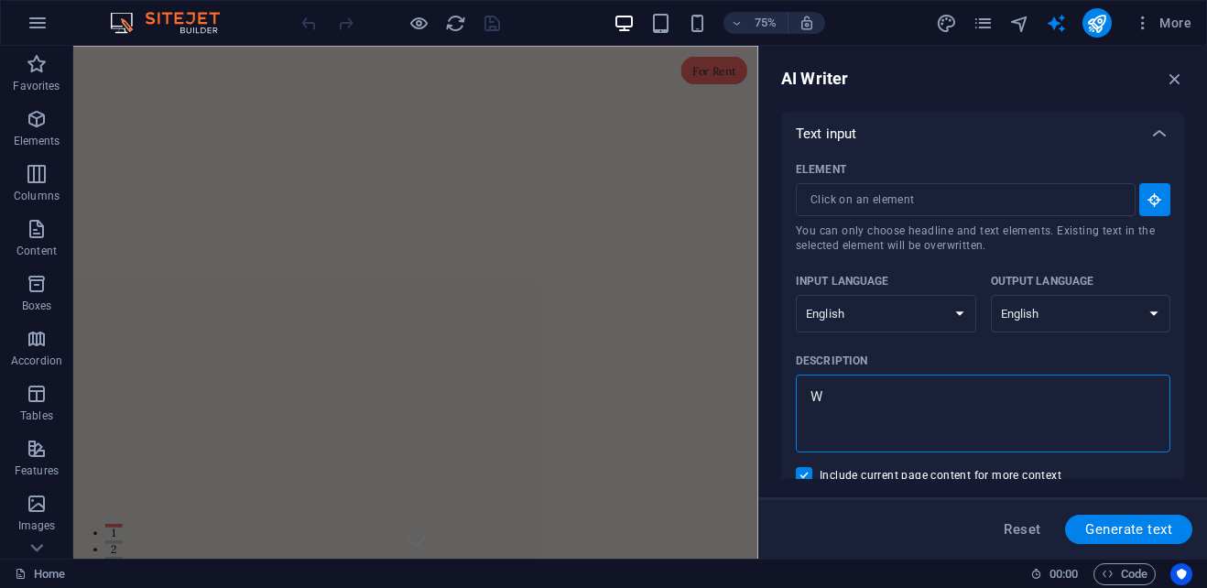
type textarea "Wh"
type textarea "x"
type textarea "Whe"
type textarea "x"
type textarea "Wher"
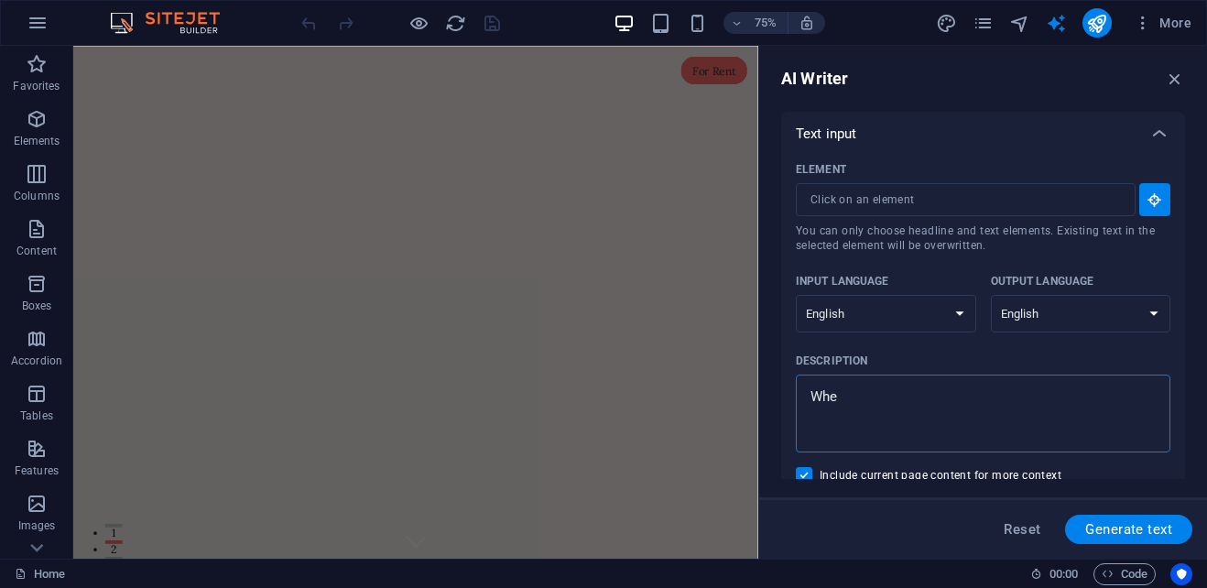
type textarea "x"
type textarea "Where"
type textarea "x"
type textarea "Where"
type textarea "x"
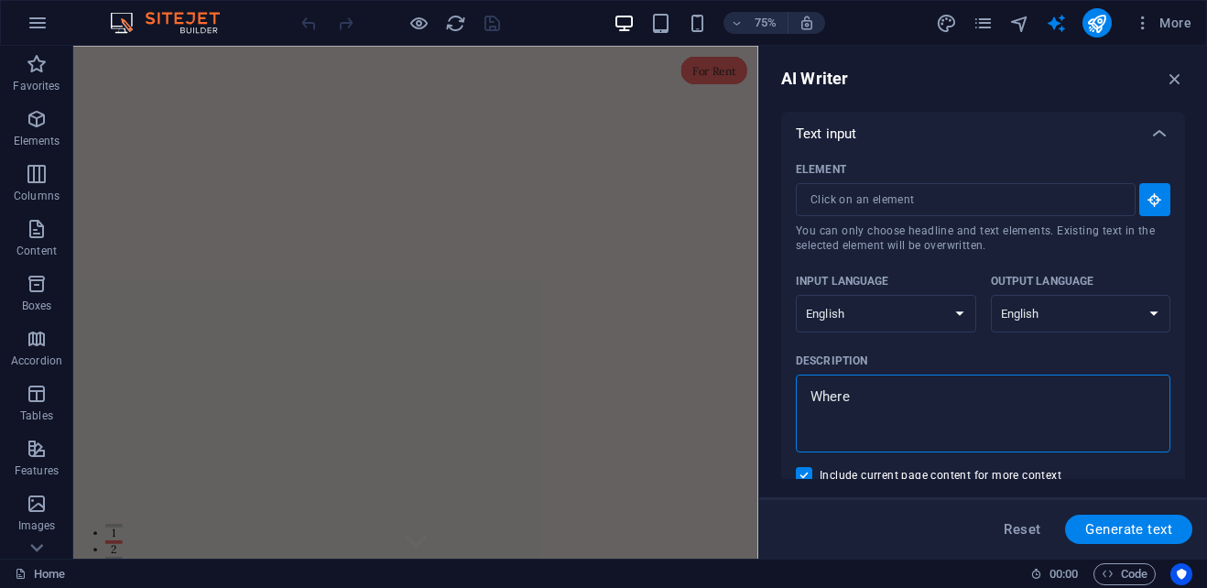
type textarea "Where s"
type textarea "x"
type textarea "Where si"
type textarea "x"
type textarea "Where sim"
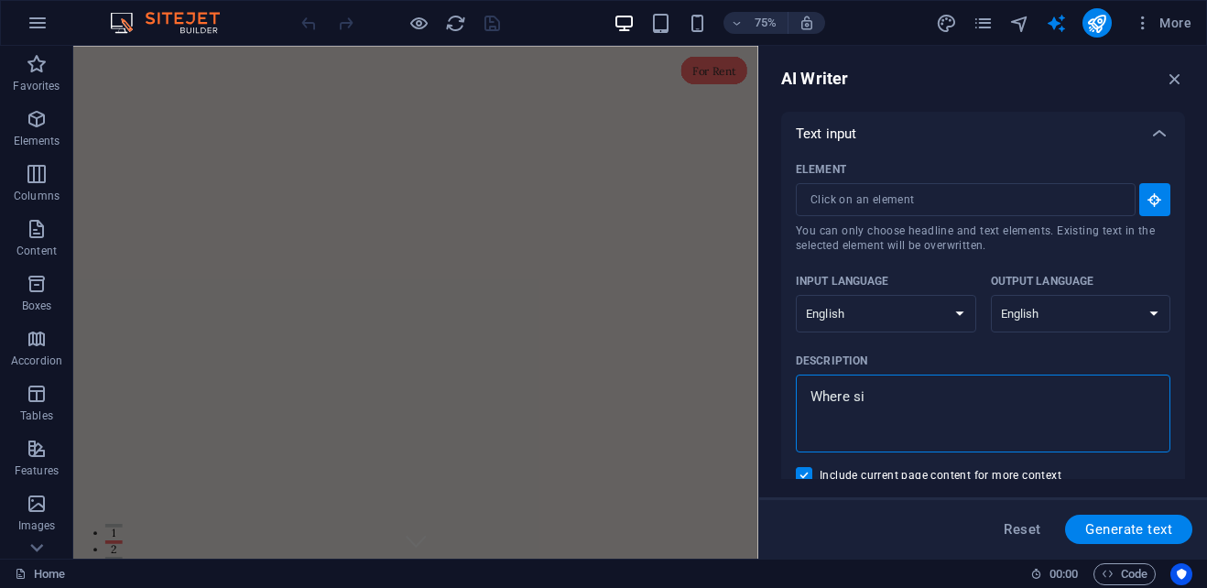
type textarea "x"
type textarea "Where simp"
type textarea "x"
type textarea "Where simpl"
type textarea "x"
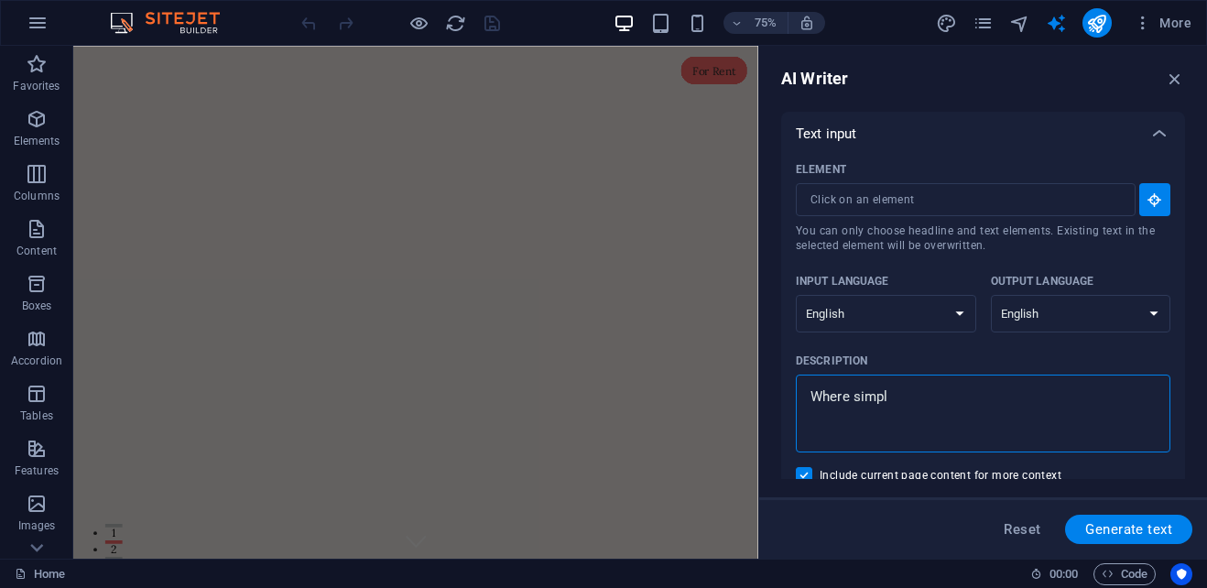
type textarea "Where simpli"
type textarea "x"
type textarea "Where simplis"
type textarea "x"
type textarea "Where simplisi"
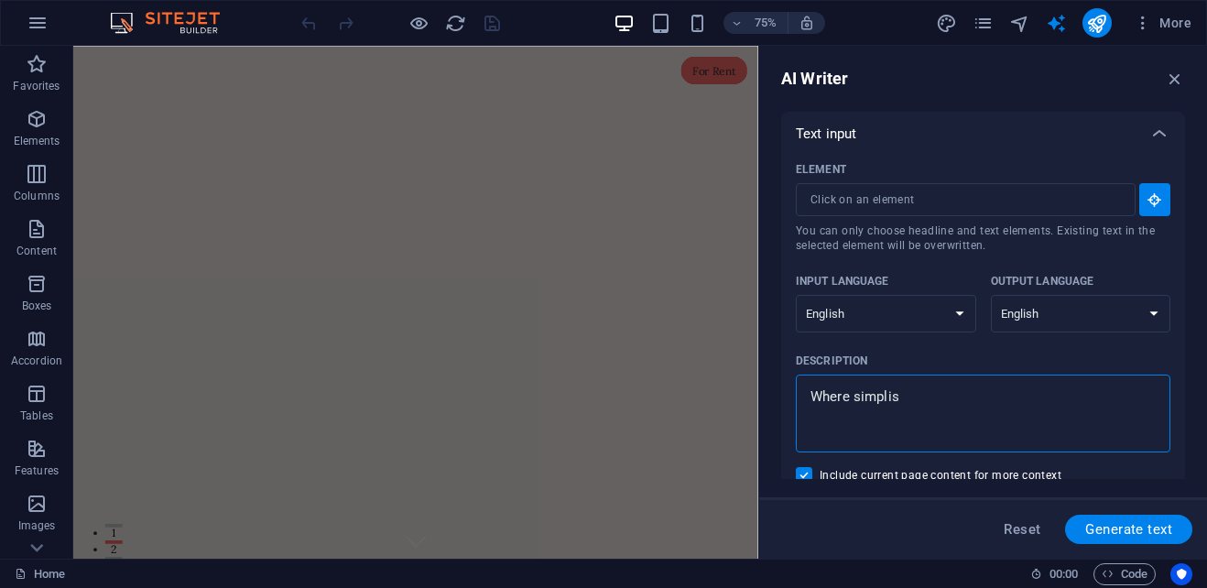
type textarea "x"
type textarea "Where simplisit"
type textarea "x"
type textarea "Where simplisity"
type textarea "x"
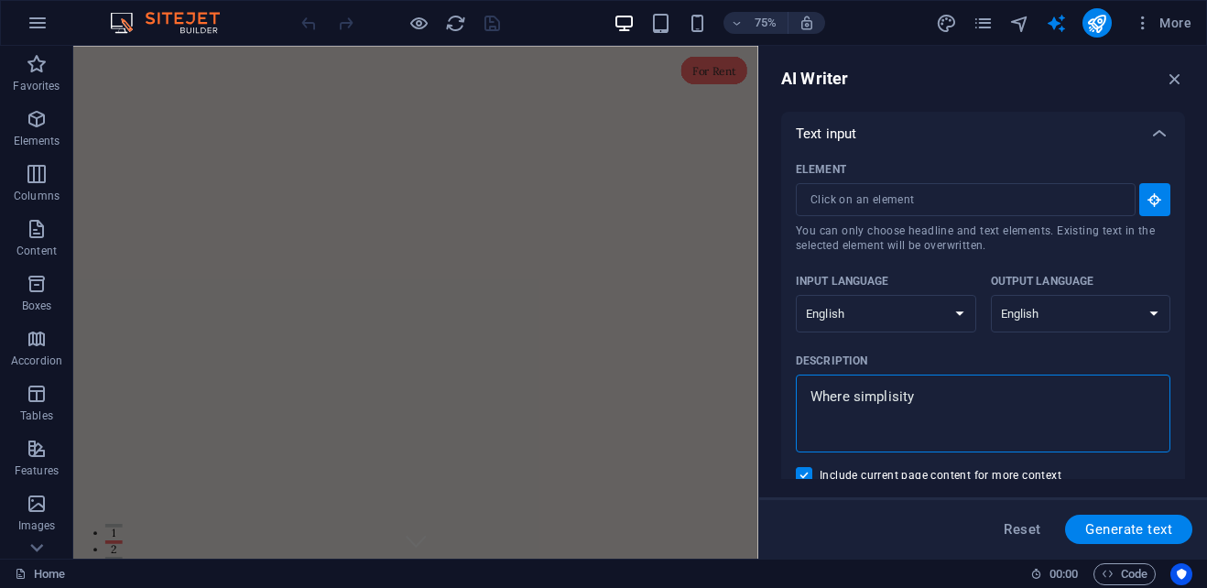
type textarea "Where simplisity"
type textarea "x"
type textarea "Where simplisity m"
type textarea "x"
type textarea "Where simplisity me"
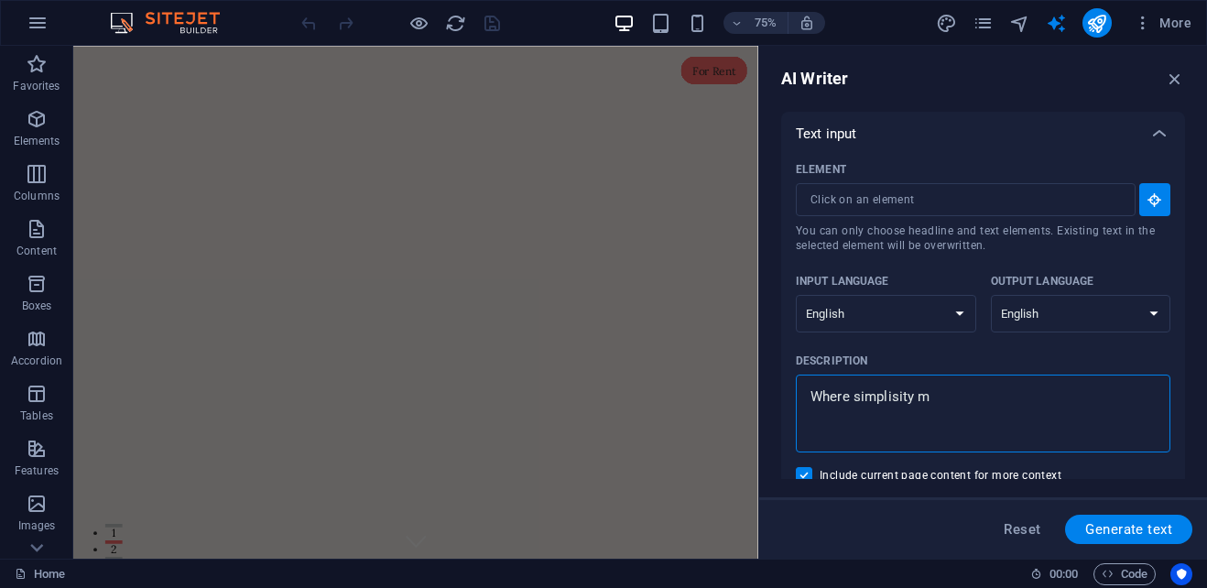
type textarea "x"
type textarea "Where simplisity mee"
type textarea "x"
type textarea "Where simplisity meet"
type textarea "x"
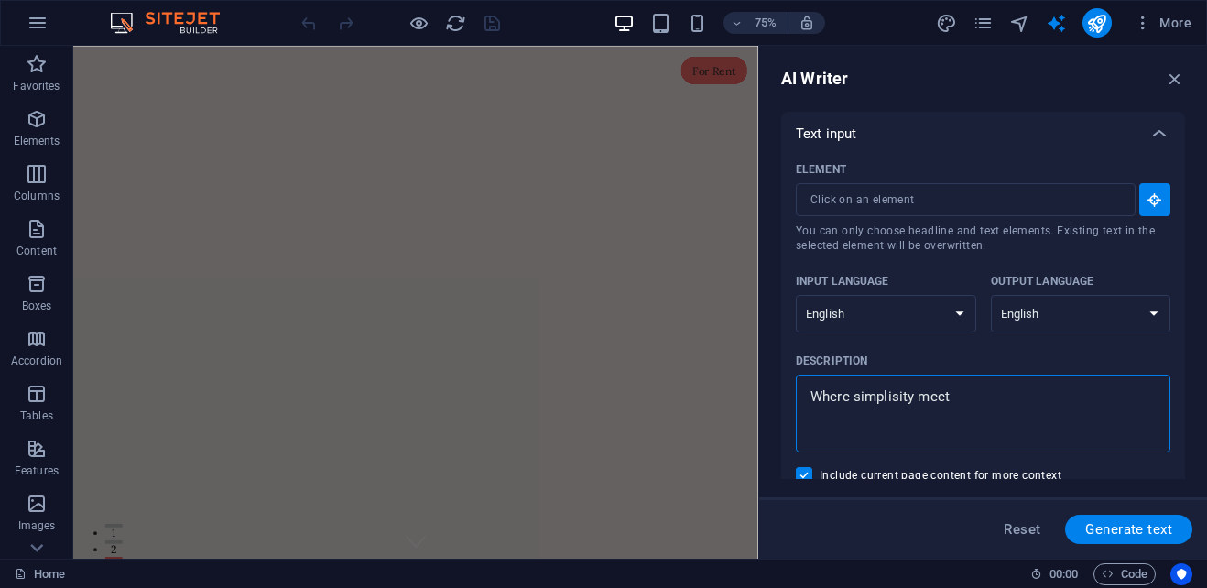
type textarea "Where simplisity meets"
type textarea "x"
type textarea "Where simplisity meets"
type textarea "x"
type textarea "Where simplisity meets s"
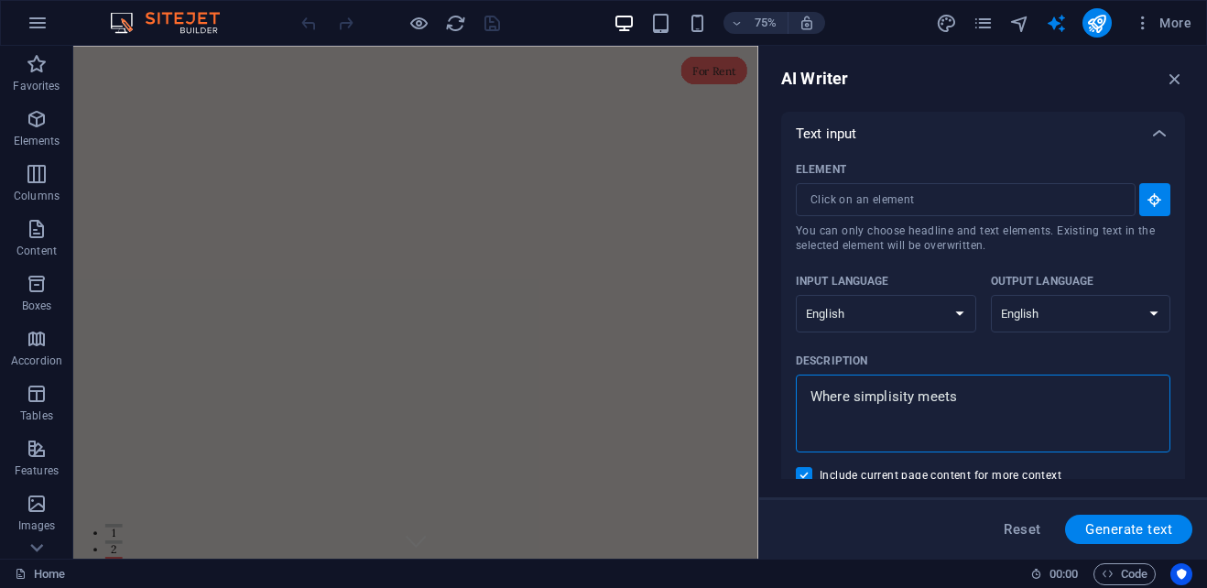
type textarea "x"
type textarea "Where simplisity meets so"
type textarea "x"
type textarea "Where simplisity meets sou"
type textarea "x"
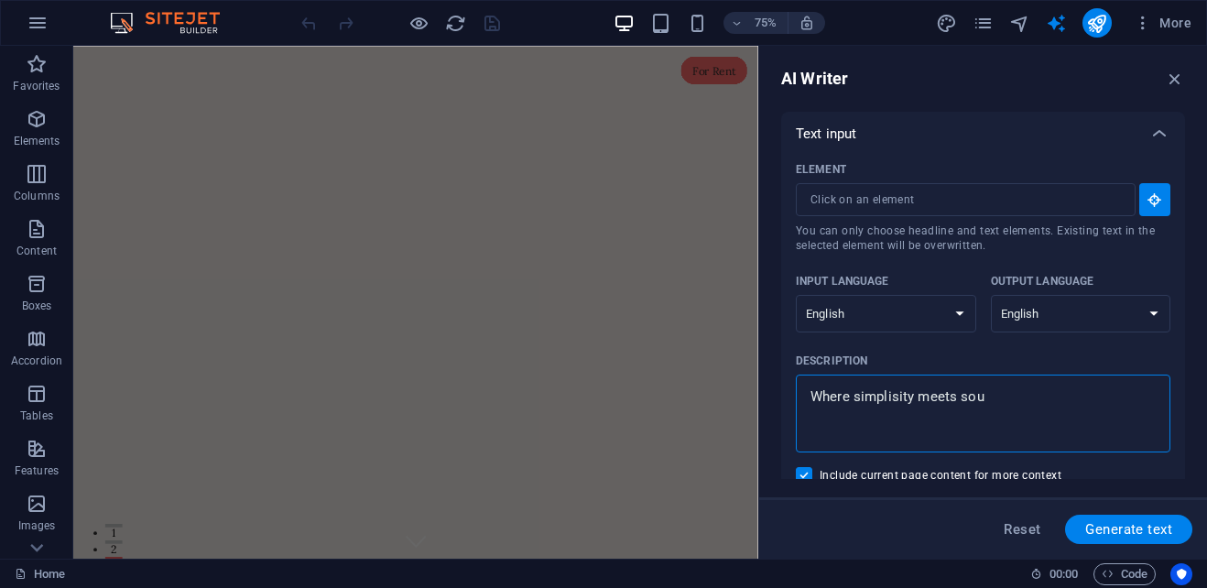
type textarea "Where simplisity meets soul"
type textarea "x"
type textarea "Where simplisity meets soul"
type textarea "x"
type textarea "Where simplicity meets soul"
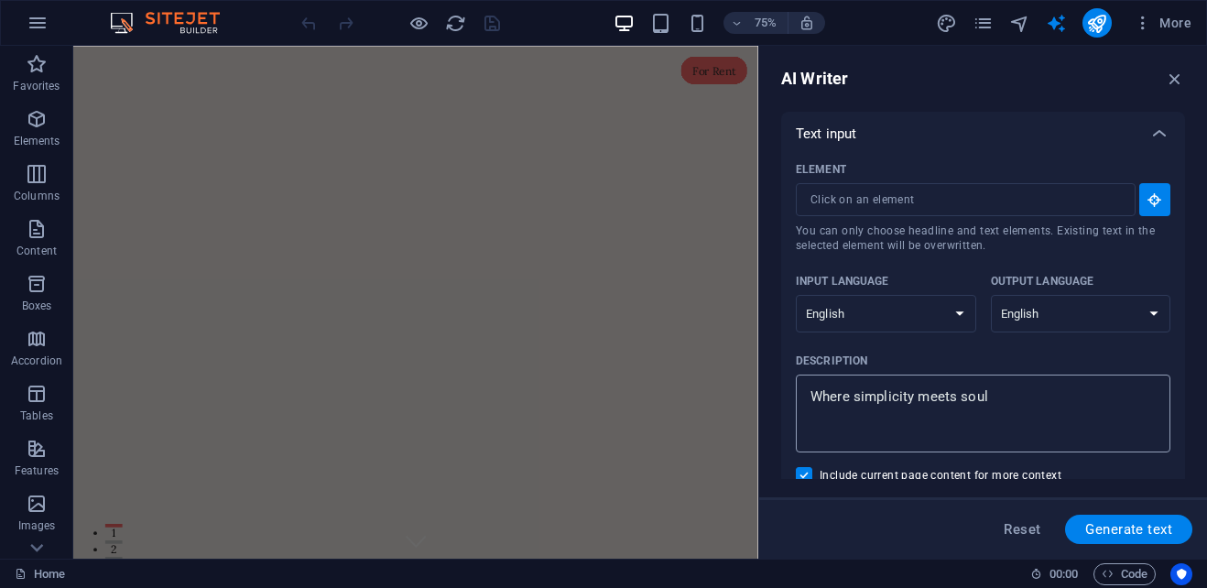
type textarea "x"
click at [858, 396] on textarea "Where simplicity meets soul" at bounding box center [983, 414] width 356 height 60
type textarea "Where implicity meets soul"
type textarea "x"
type textarea "Where Simplicity meets soul"
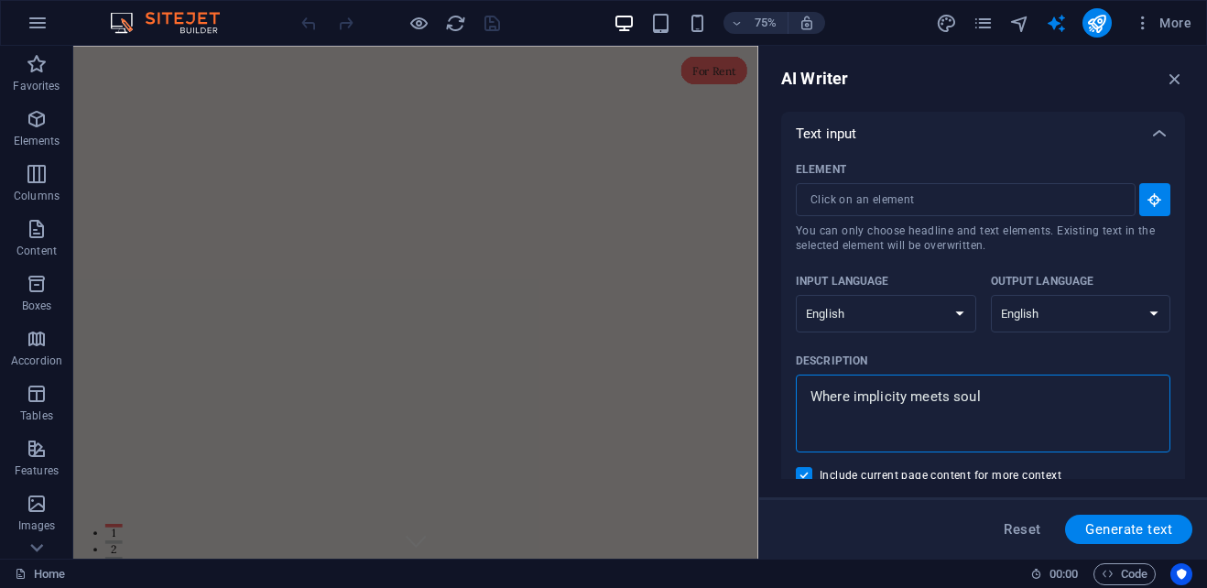
type textarea "x"
click at [930, 397] on textarea "Where Simplicity meets soul" at bounding box center [983, 414] width 356 height 60
type textarea "Where Simplicity eets soul"
type textarea "x"
type textarea "Where Simplicity Meets soul"
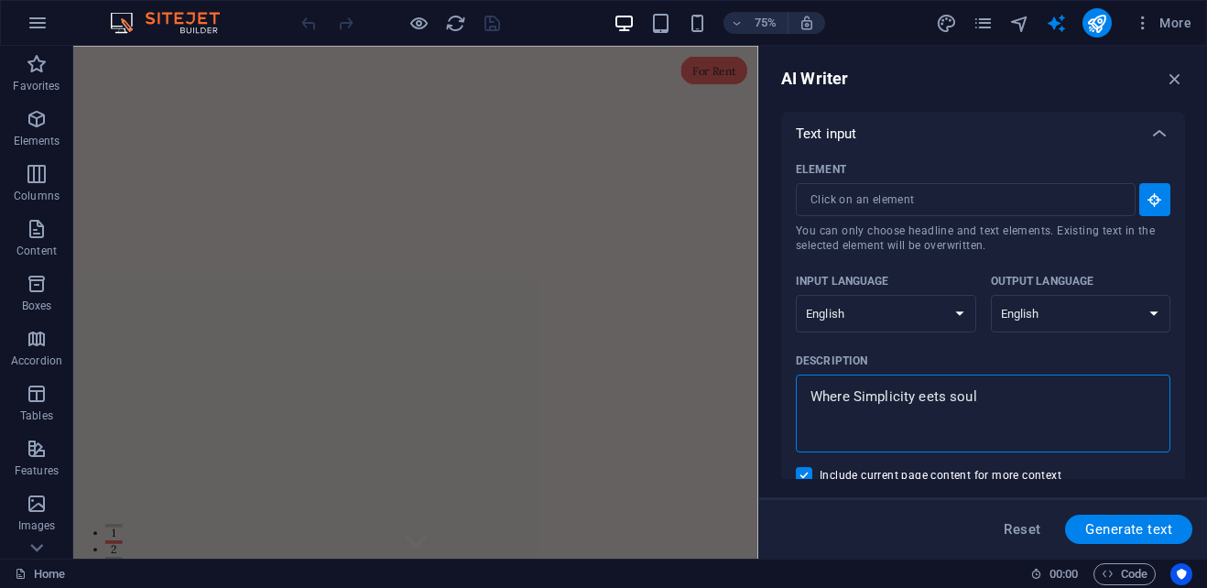
type textarea "x"
click at [963, 397] on textarea "Where Simplicity Meets soul" at bounding box center [983, 414] width 356 height 60
type textarea "Where Simplicity Meets oul"
type textarea "x"
type textarea "Where Simplicity Meets Soul"
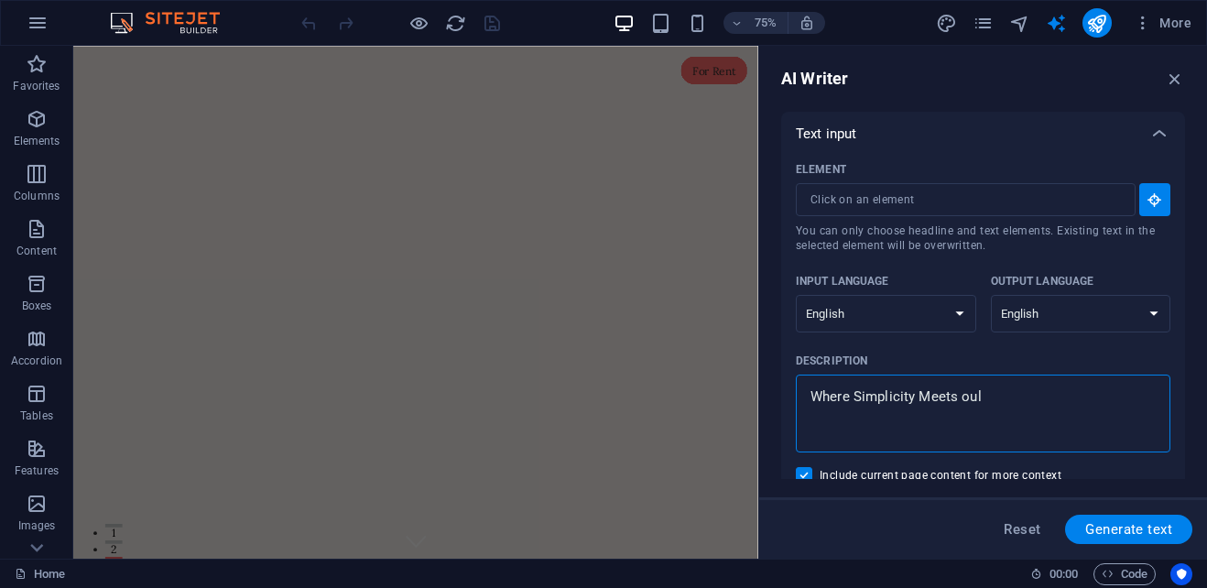
type textarea "x"
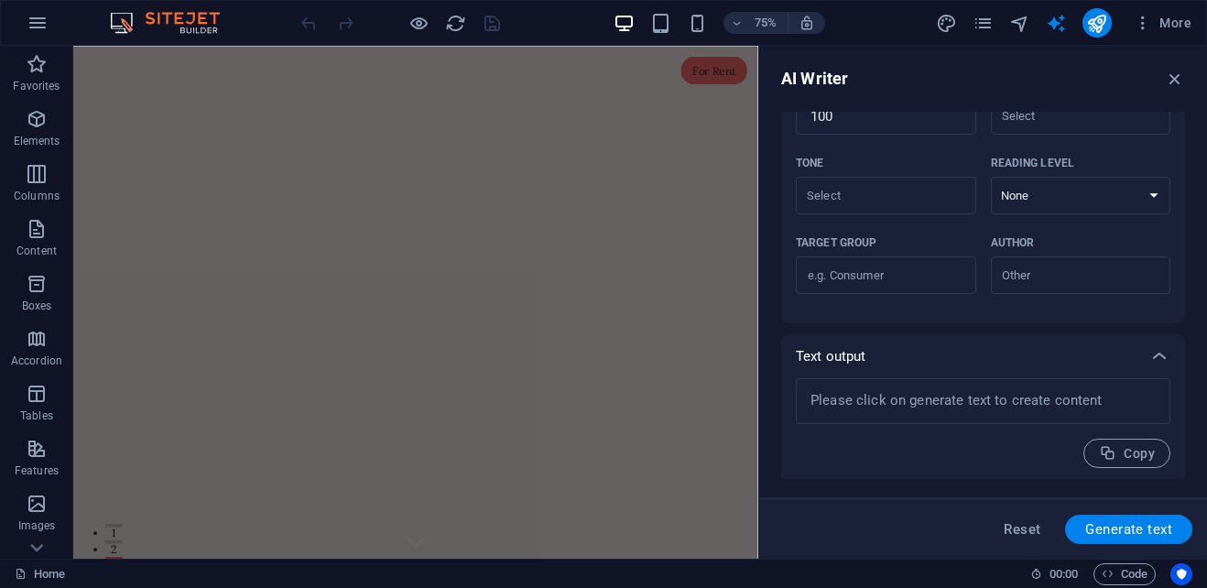
scroll to position [502, 0]
type textarea "Where Simplicity Meets Soul"
click at [1121, 531] on span "Generate text" at bounding box center [1128, 529] width 87 height 15
type textarea "x"
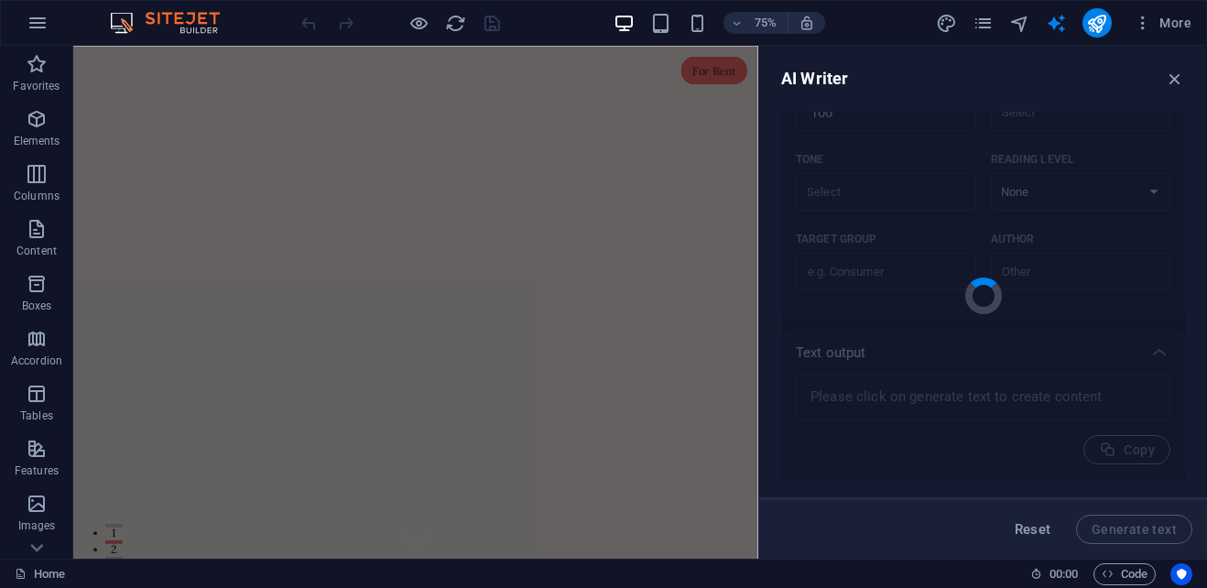
type textarea "x"
type textarea "At Simply Branded SA, we embody the fusion of elegance and personal touch in ev…"
type textarea "x"
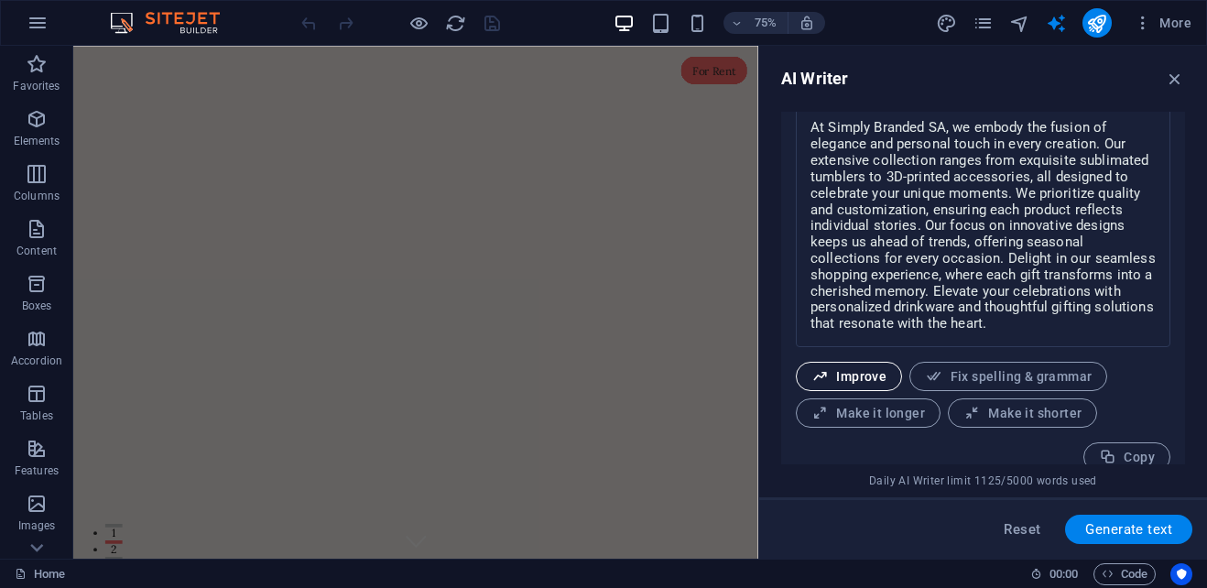
scroll to position [793, 0]
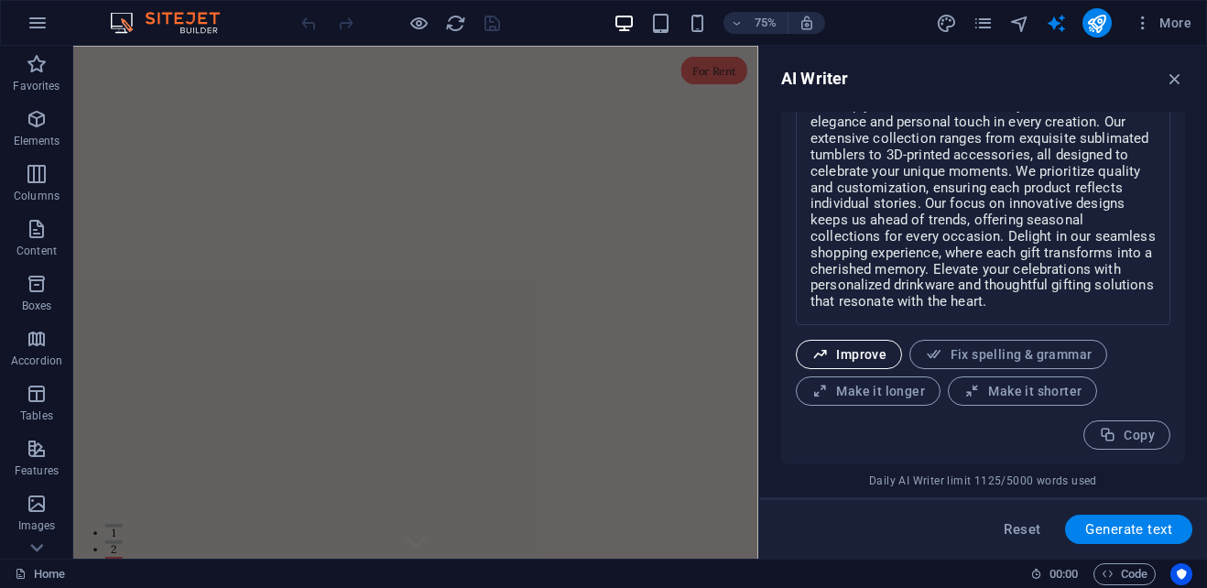
click at [868, 358] on span "Improve" at bounding box center [848, 354] width 75 height 17
type textarea "x"
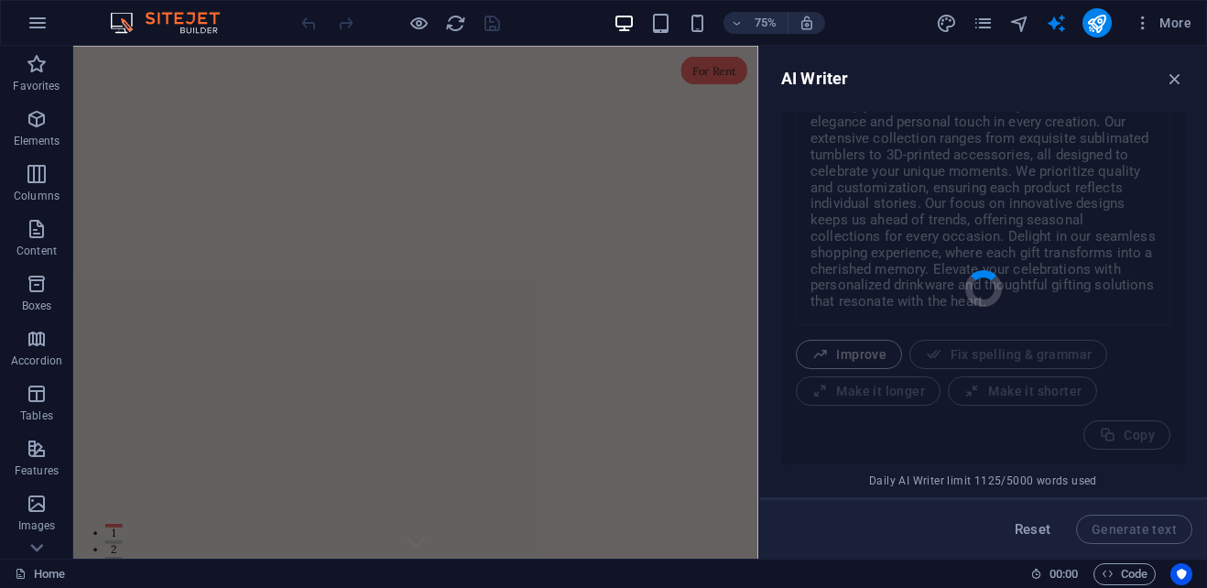
type textarea "x"
type textarea "At Simply Branded SA, we embody the perfect blend of elegance and a personal to…"
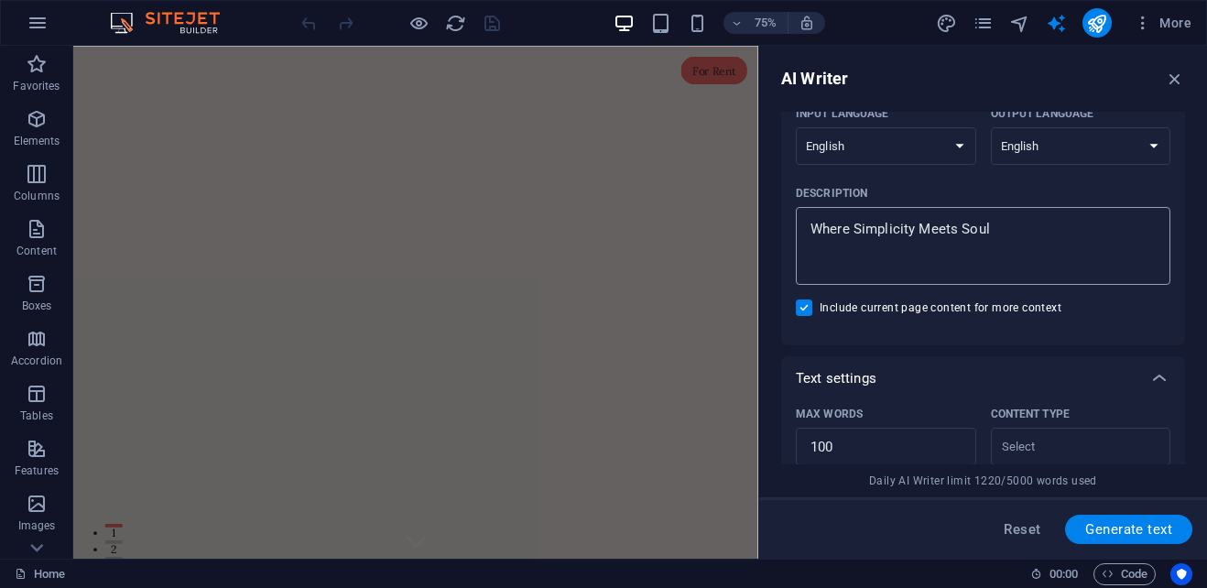
scroll to position [0, 0]
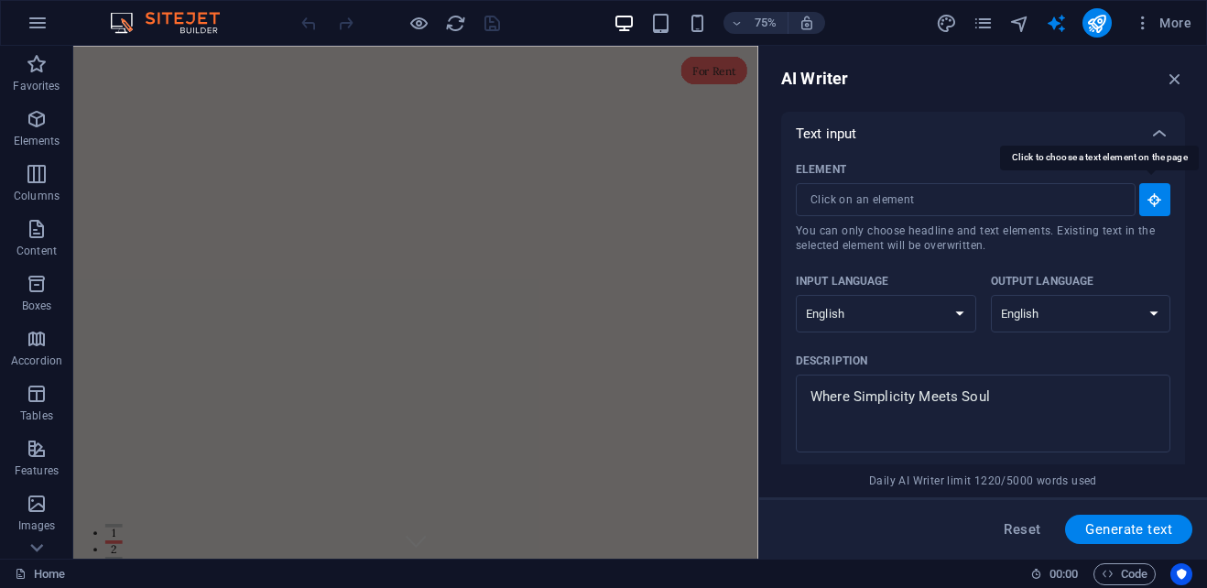
click at [1151, 190] on button "Element ​ You can only choose headline and text elements. Existing text in the …" at bounding box center [1154, 199] width 31 height 33
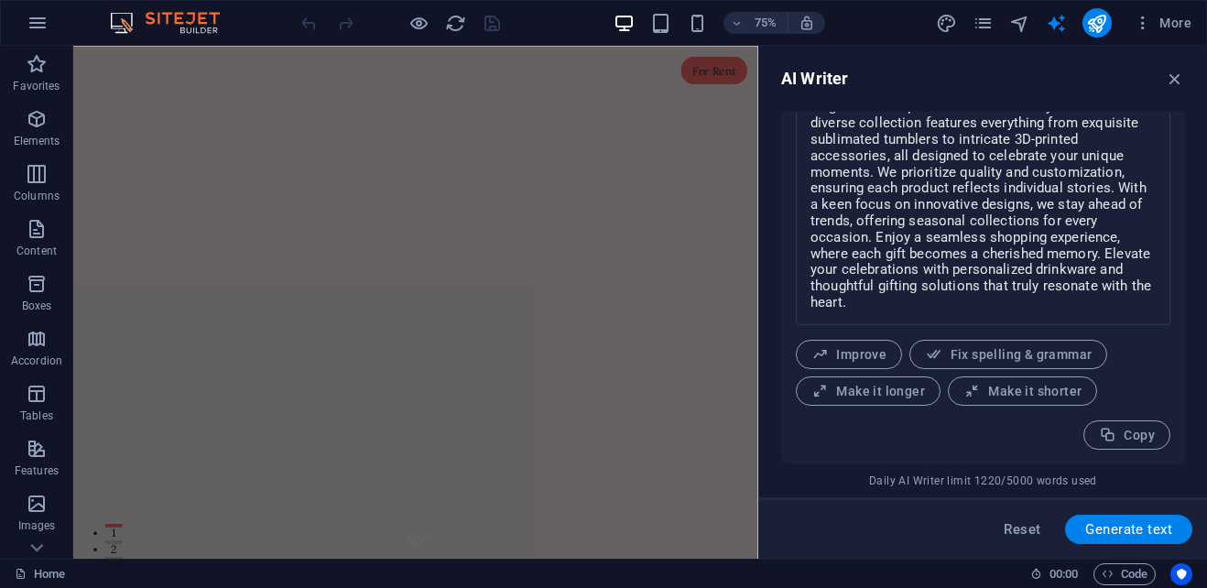
scroll to position [717, 0]
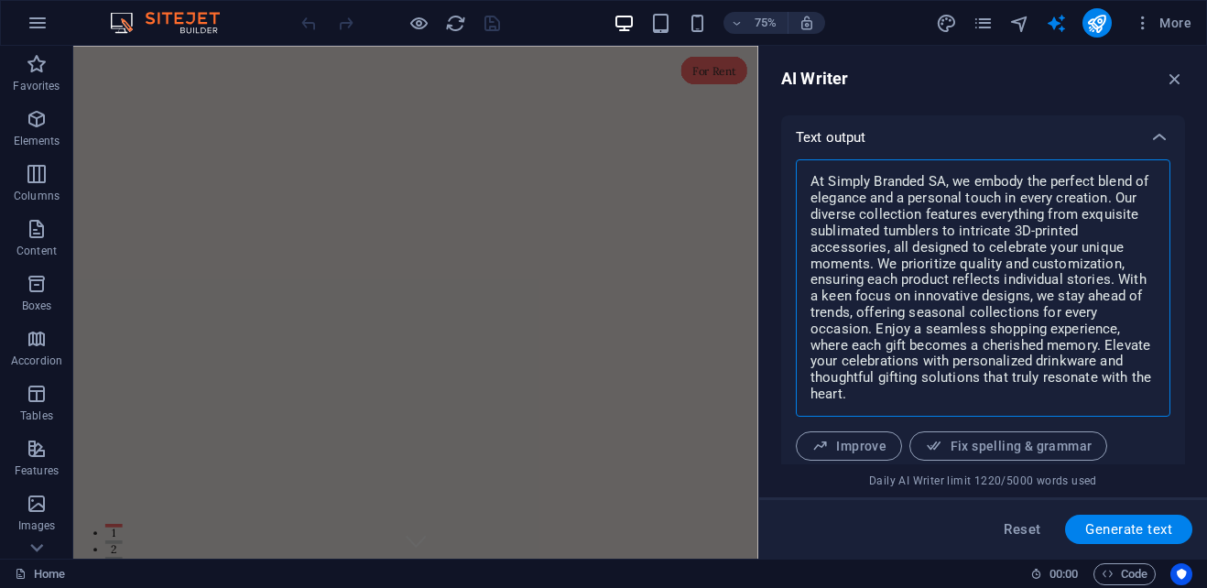
drag, startPoint x: 808, startPoint y: 179, endPoint x: 879, endPoint y: 402, distance: 234.6
click at [879, 402] on textarea "At Simply Branded SA, we embody the perfect blend of elegance and a personal to…" at bounding box center [983, 287] width 356 height 239
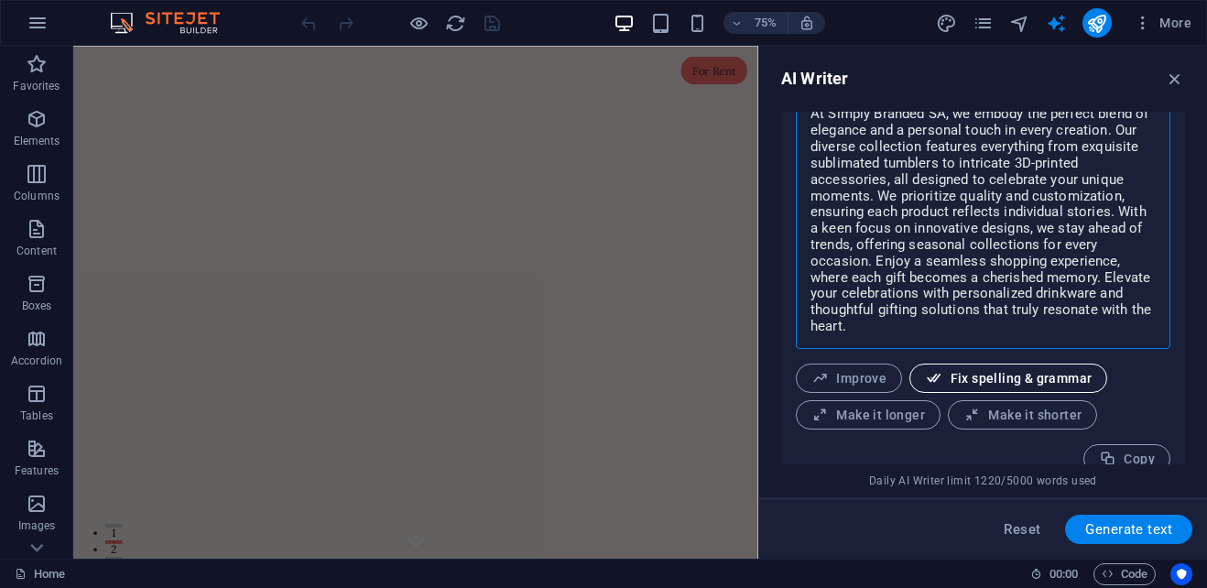
scroll to position [809, 0]
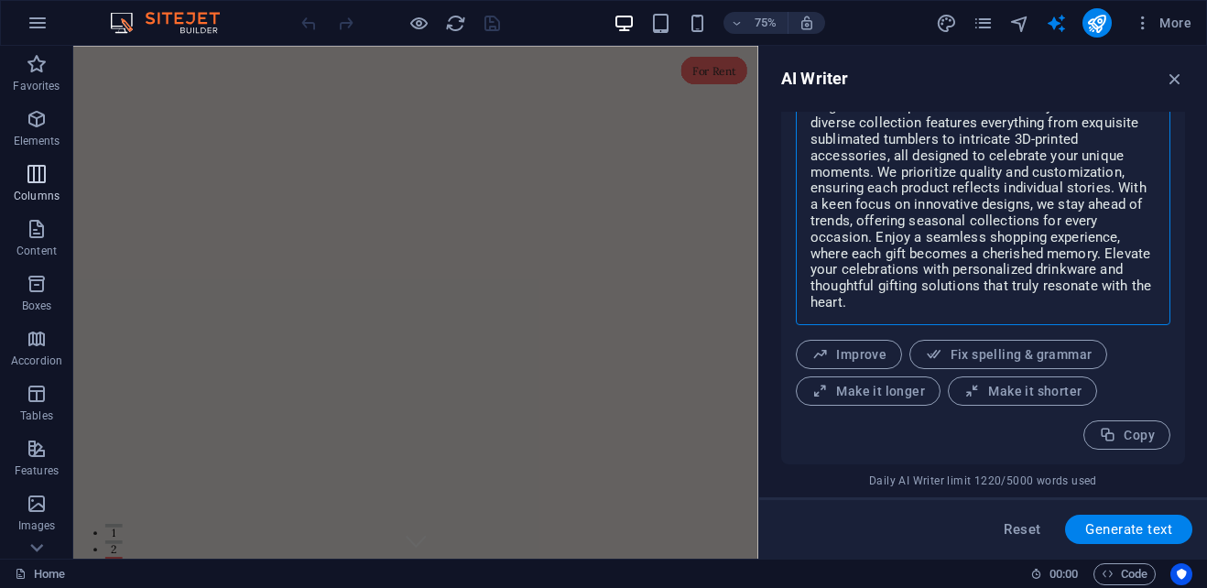
type textarea "x"
click at [33, 178] on icon "button" at bounding box center [37, 174] width 22 height 22
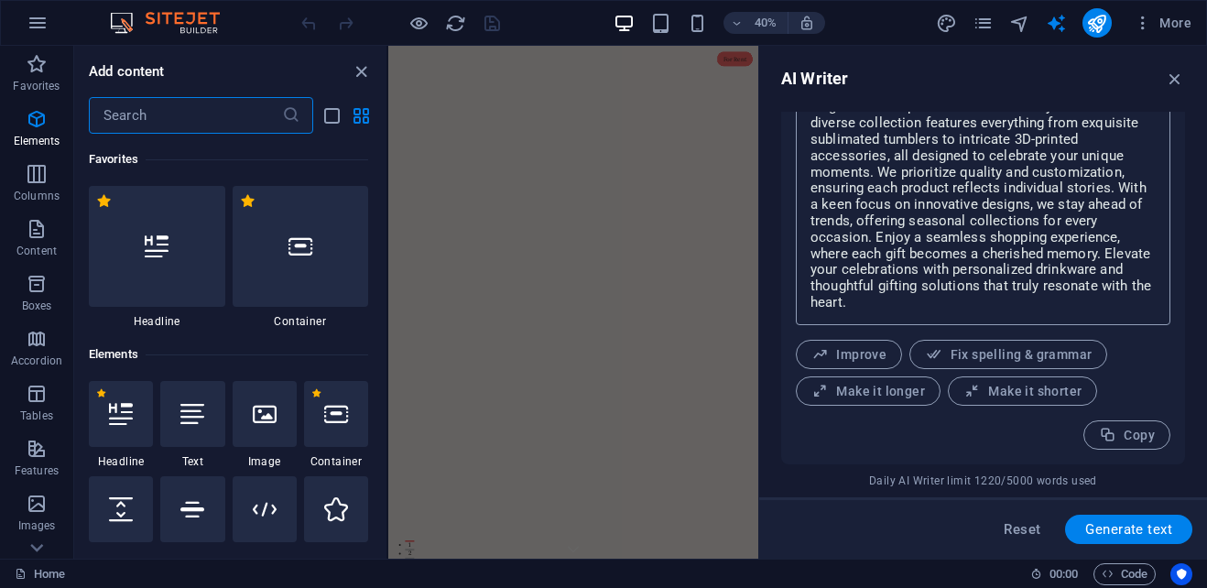
scroll to position [907, 0]
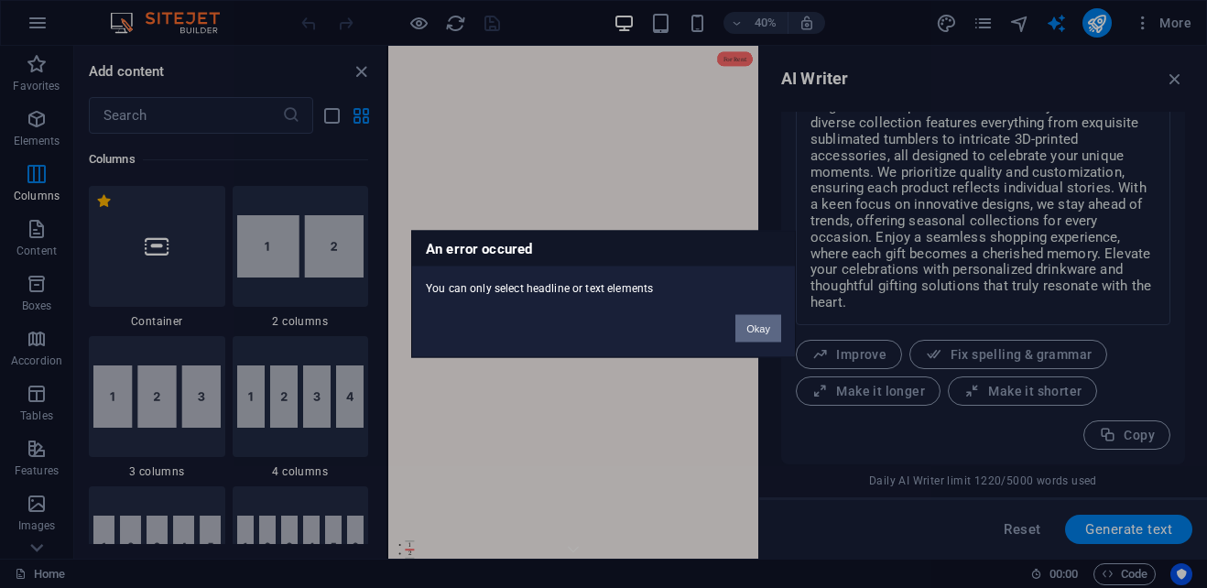
click at [760, 322] on button "Okay" at bounding box center [758, 328] width 46 height 27
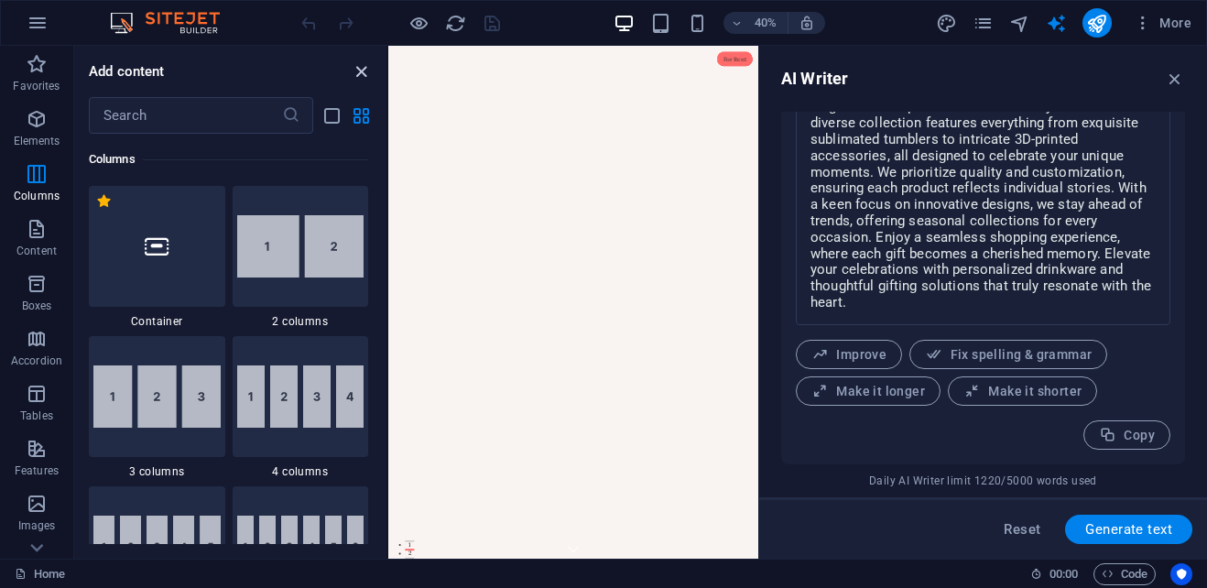
click at [360, 71] on icon "close panel" at bounding box center [361, 71] width 21 height 21
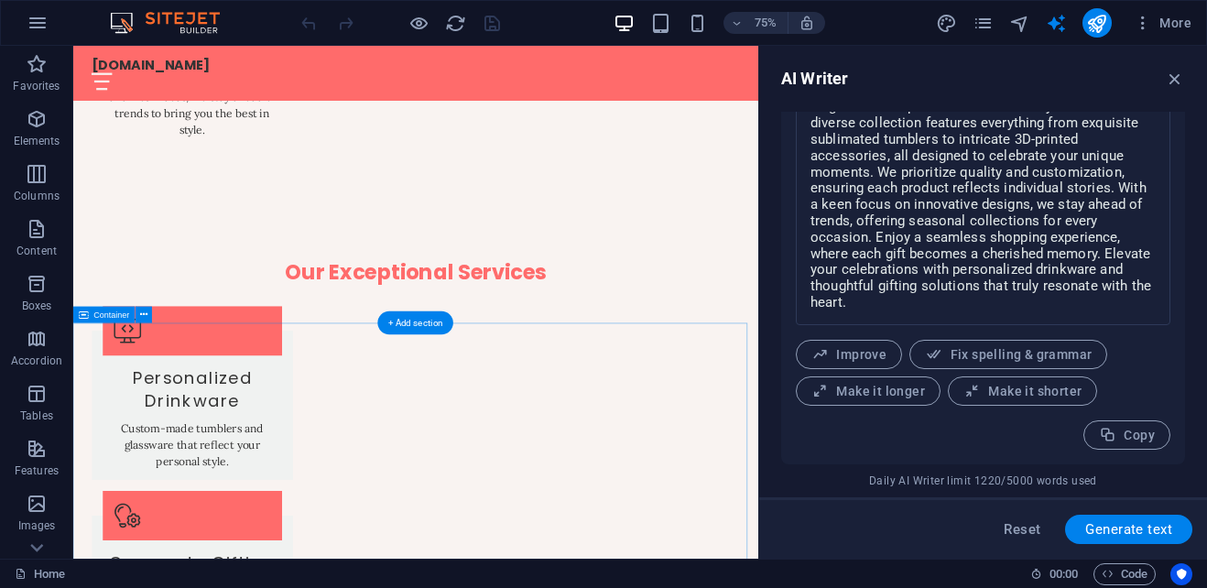
scroll to position [3113, 0]
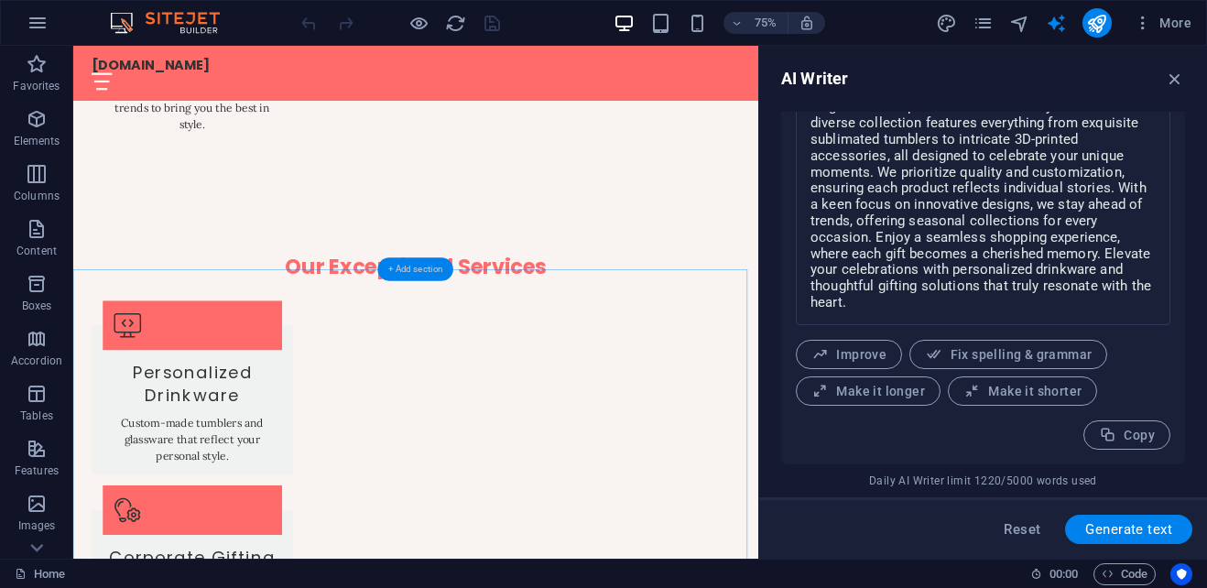
click at [433, 273] on div "+ Add section" at bounding box center [415, 269] width 76 height 24
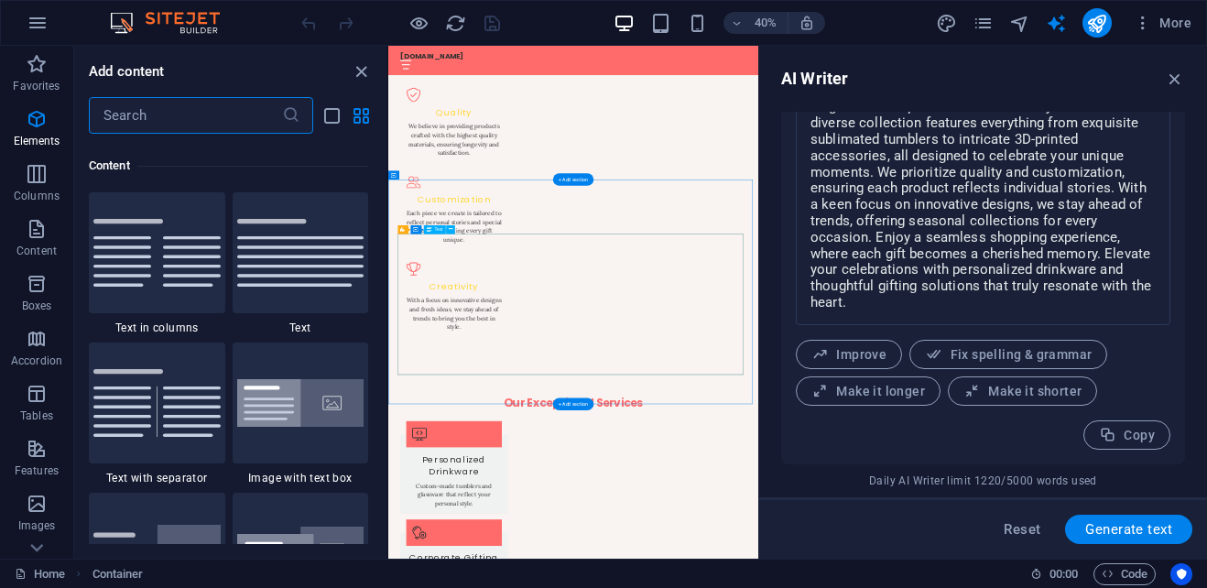
scroll to position [3204, 0]
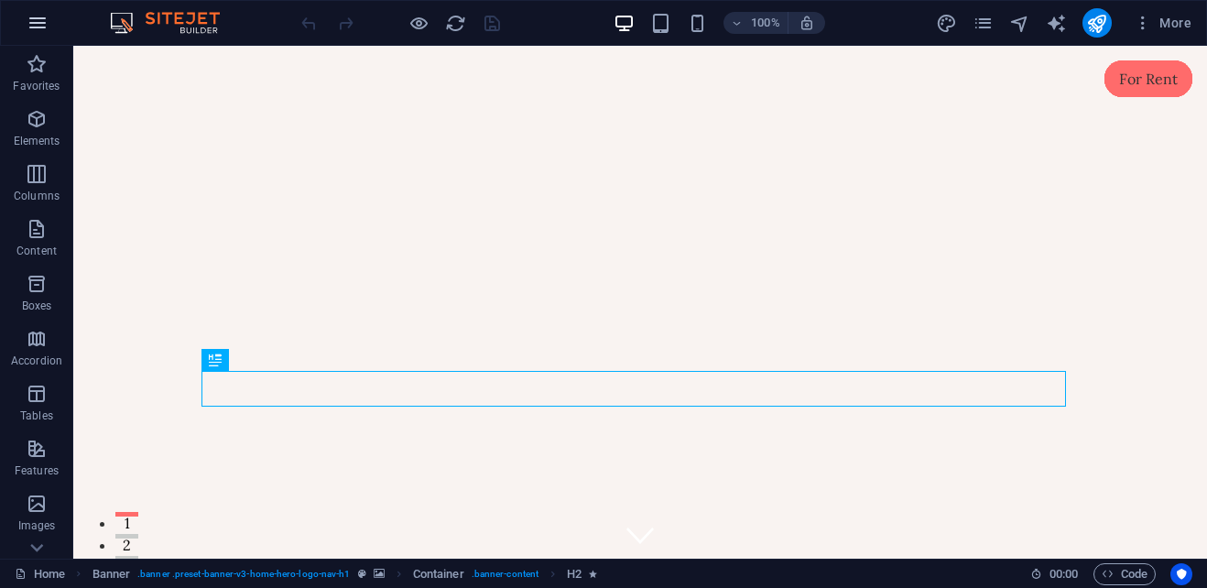
click at [53, 20] on button "button" at bounding box center [38, 23] width 44 height 44
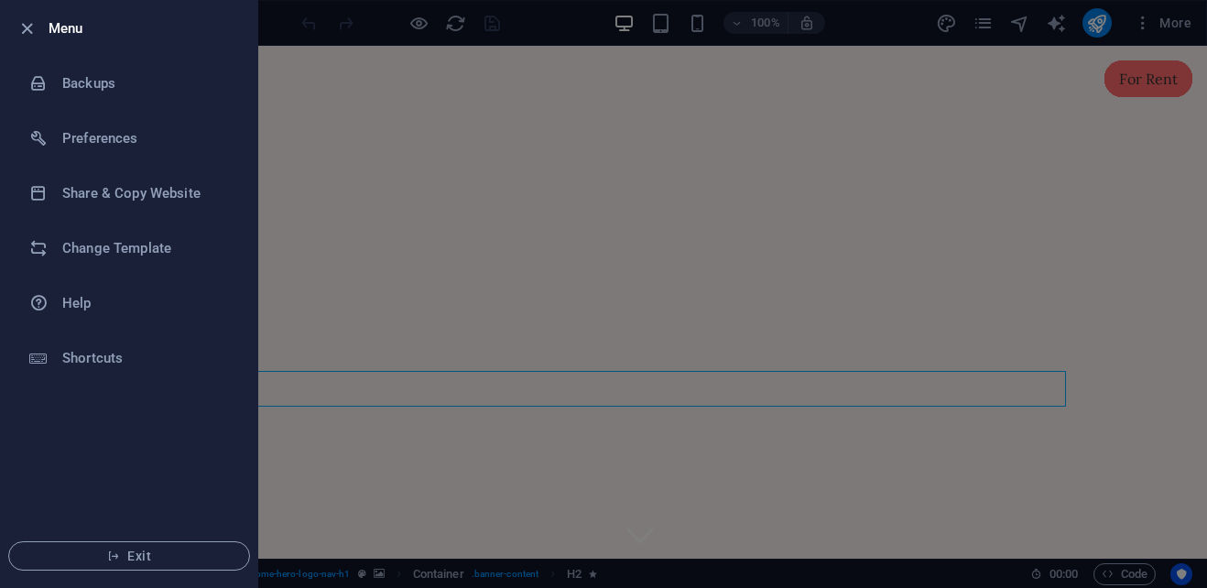
click at [71, 34] on h6 "Menu" at bounding box center [146, 28] width 194 height 22
click at [79, 26] on h6 "Menu" at bounding box center [146, 28] width 194 height 22
click at [526, 475] on div at bounding box center [603, 294] width 1207 height 588
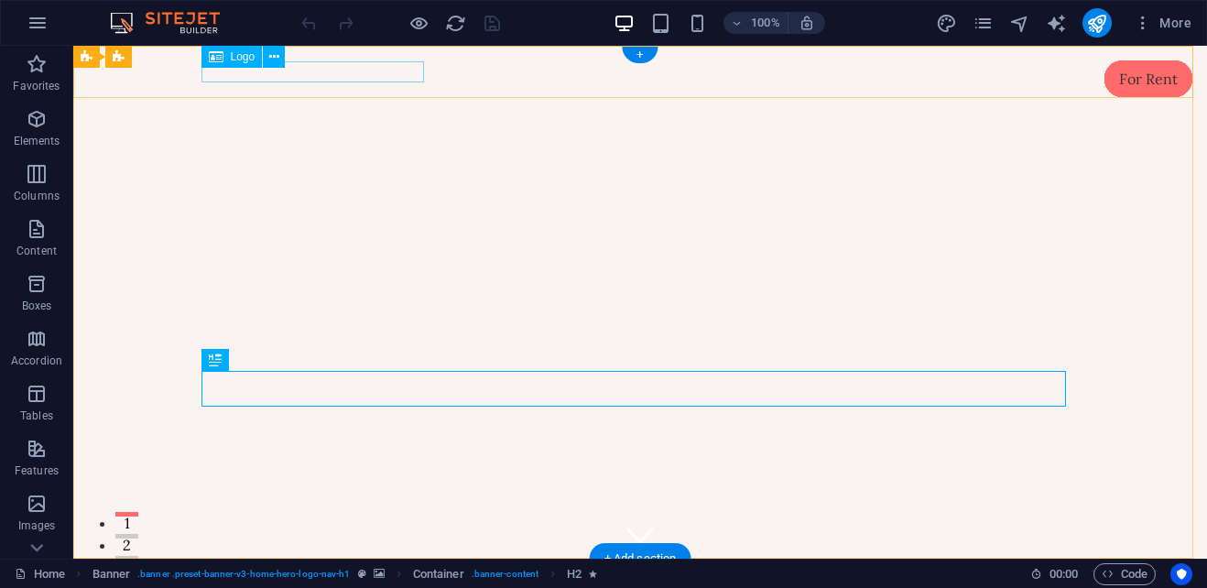
click at [396, 573] on div "[DOMAIN_NAME]" at bounding box center [640, 583] width 864 height 21
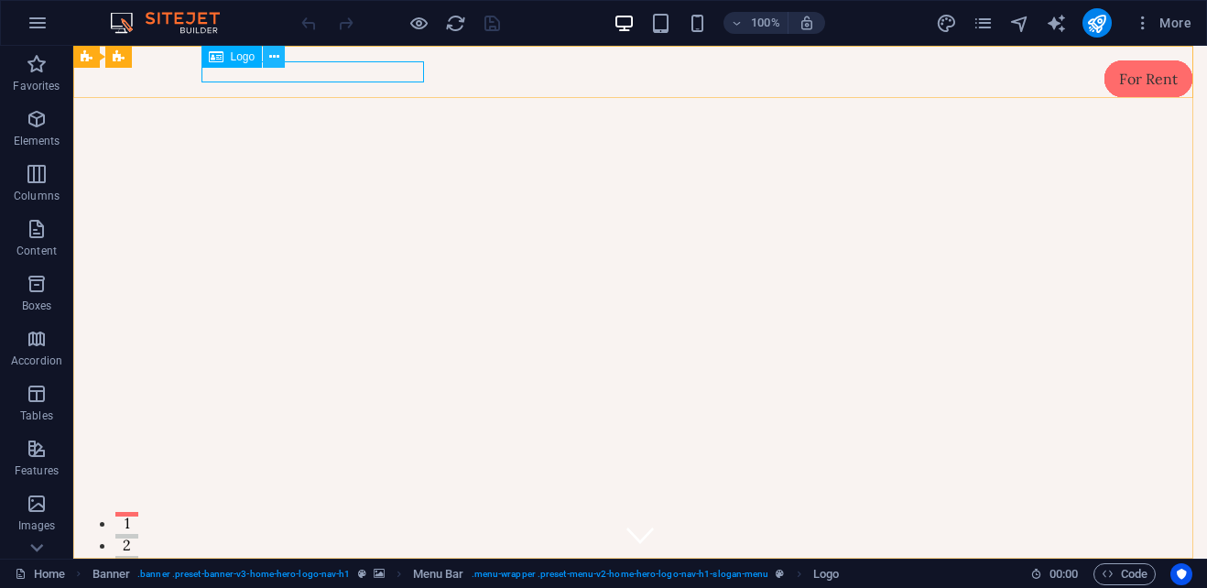
click at [277, 58] on icon at bounding box center [274, 57] width 10 height 19
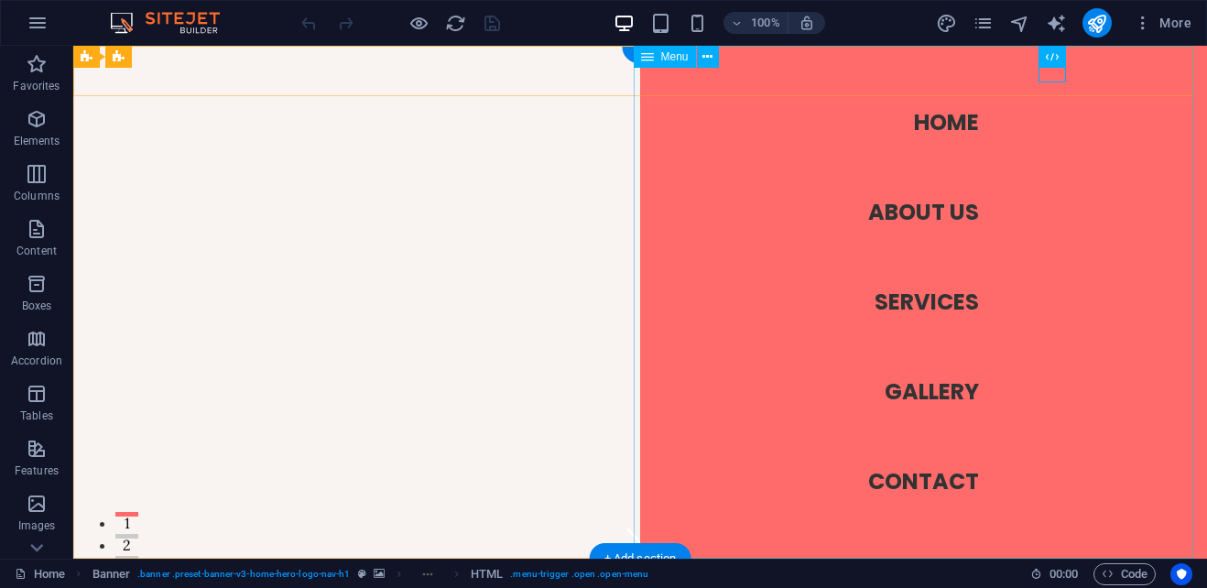
click at [937, 116] on nav "Home About Us Services Gallery Contact" at bounding box center [923, 302] width 567 height 513
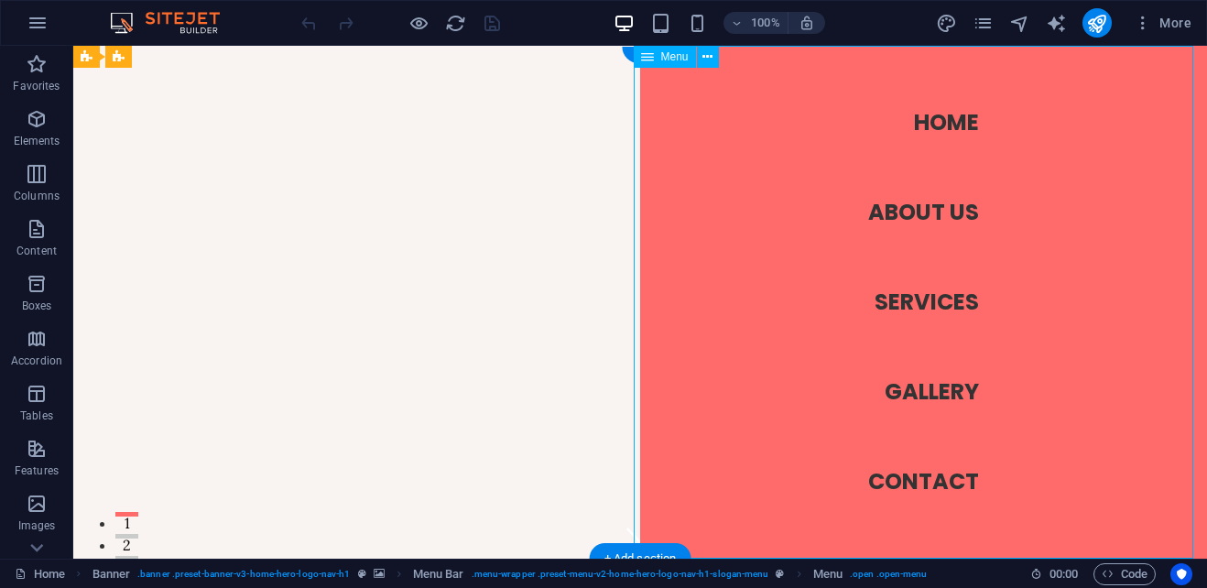
click at [945, 210] on nav "Home About Us Services Gallery Contact" at bounding box center [923, 302] width 567 height 513
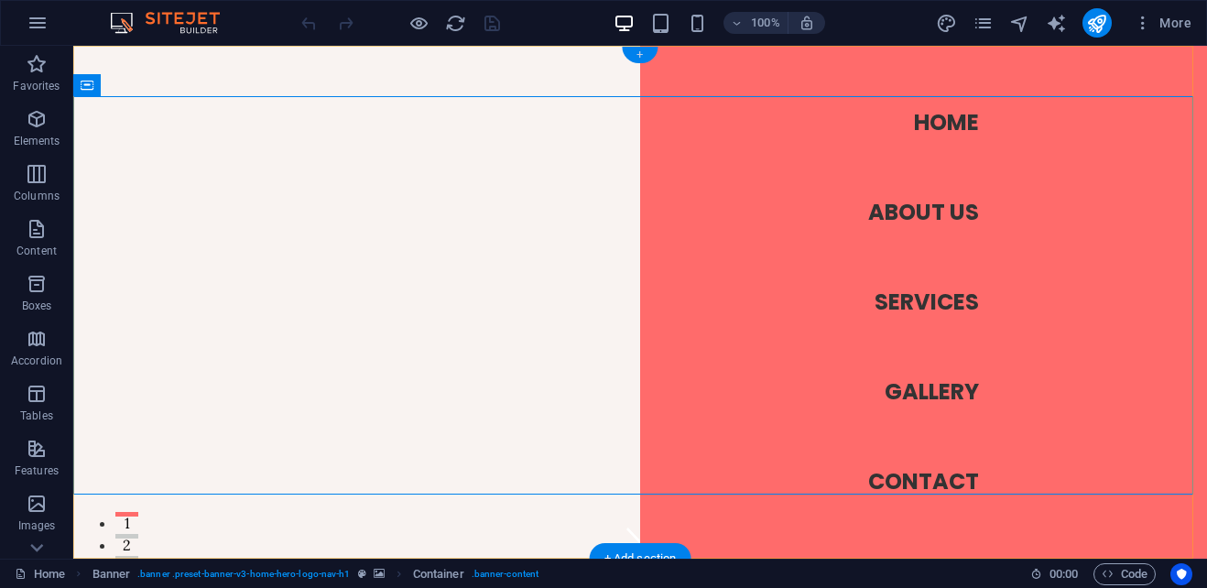
click at [641, 51] on div "+" at bounding box center [640, 55] width 36 height 16
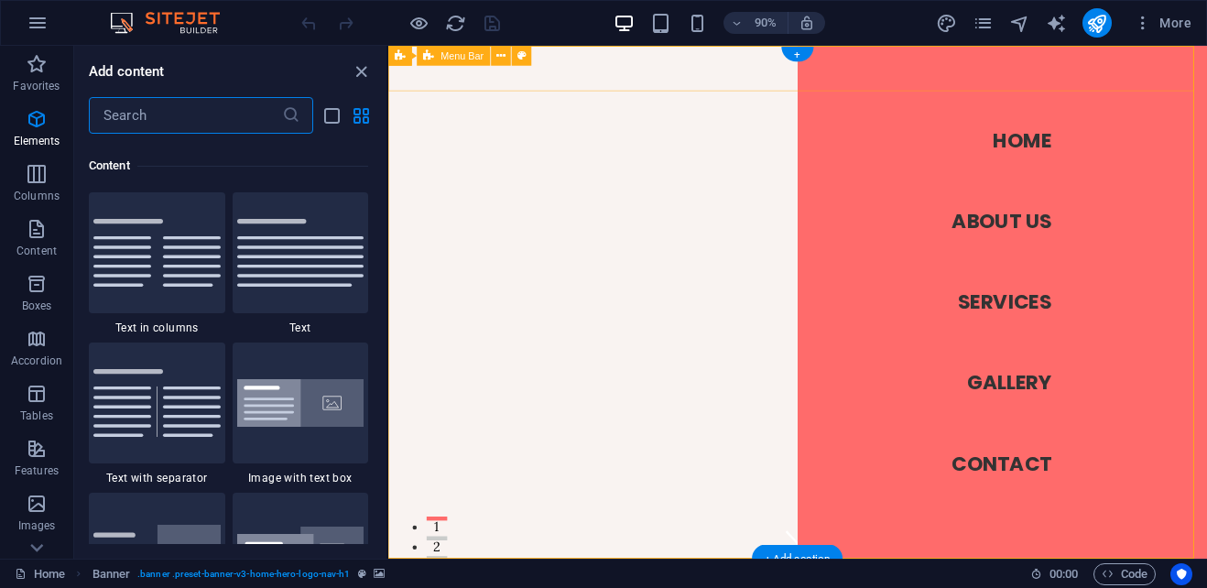
scroll to position [3204, 0]
